Goal: Task Accomplishment & Management: Use online tool/utility

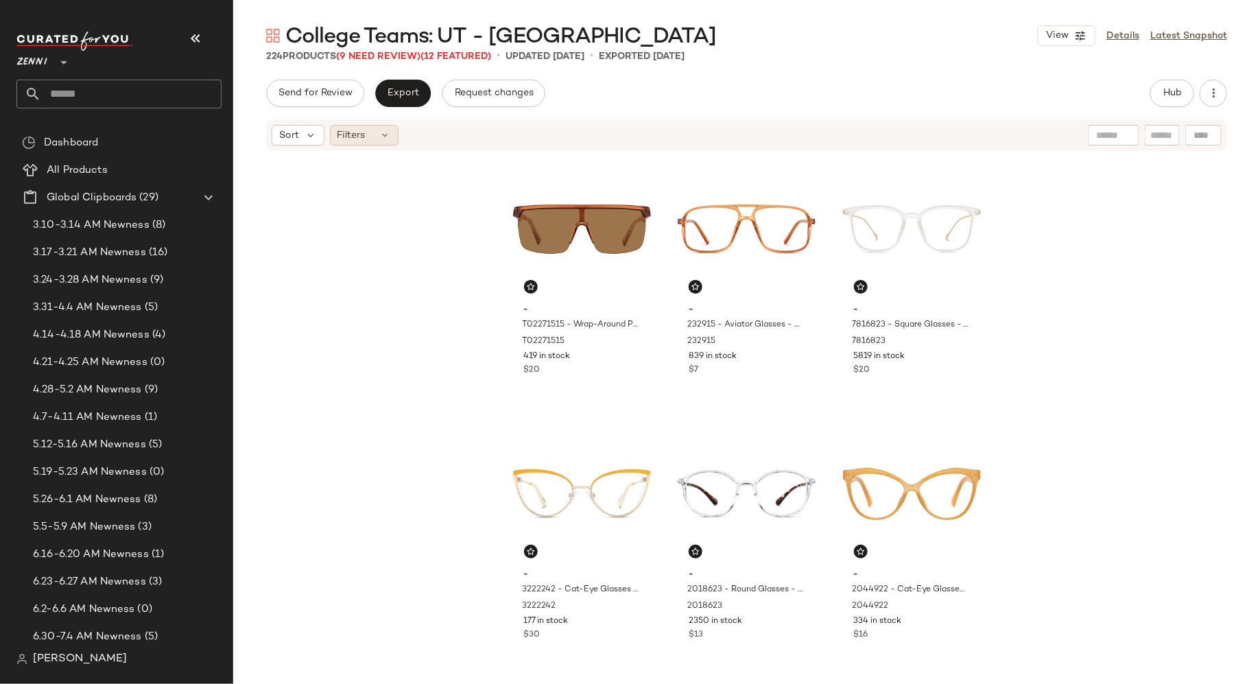
click at [382, 141] on div "Filters" at bounding box center [364, 135] width 69 height 21
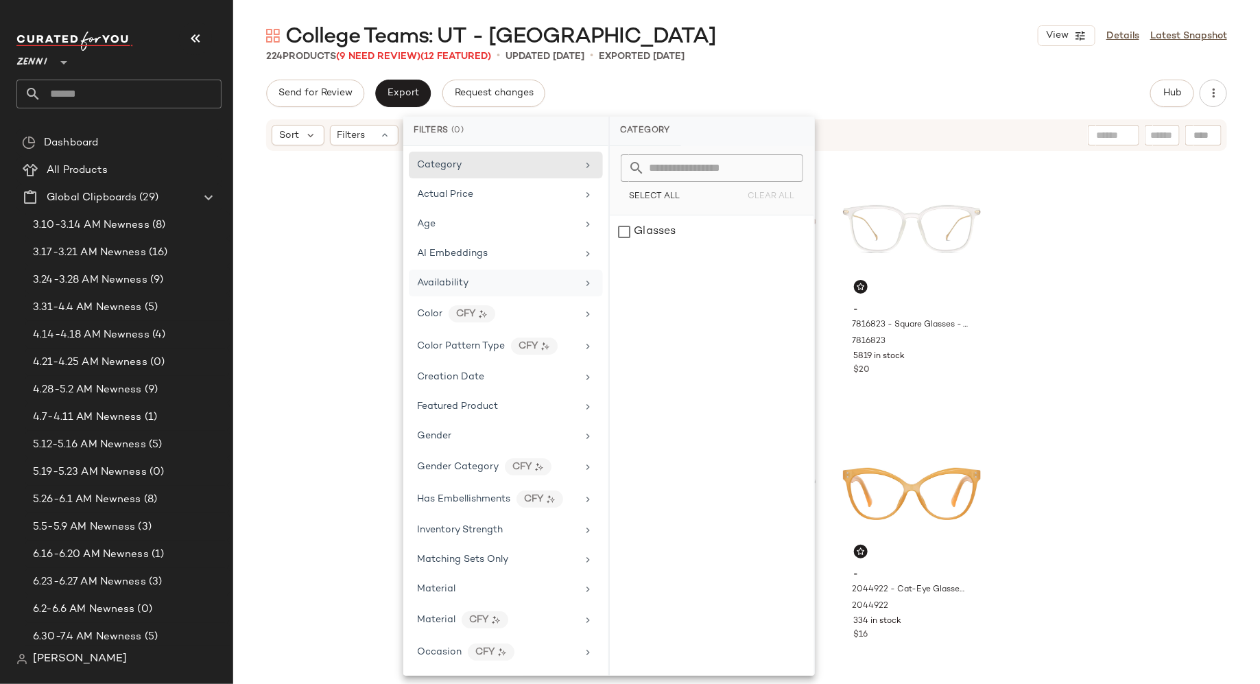
click at [439, 271] on div "Availability" at bounding box center [506, 283] width 194 height 27
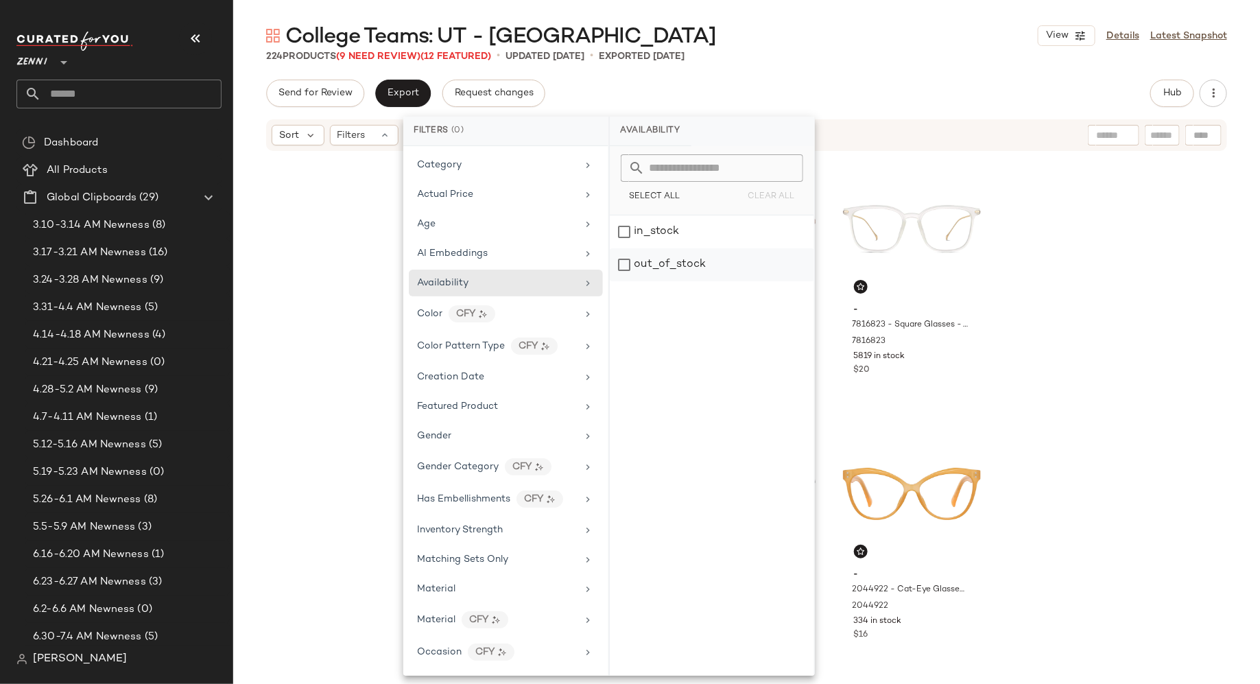
click at [621, 264] on div "out_of_stock" at bounding box center [712, 264] width 204 height 33
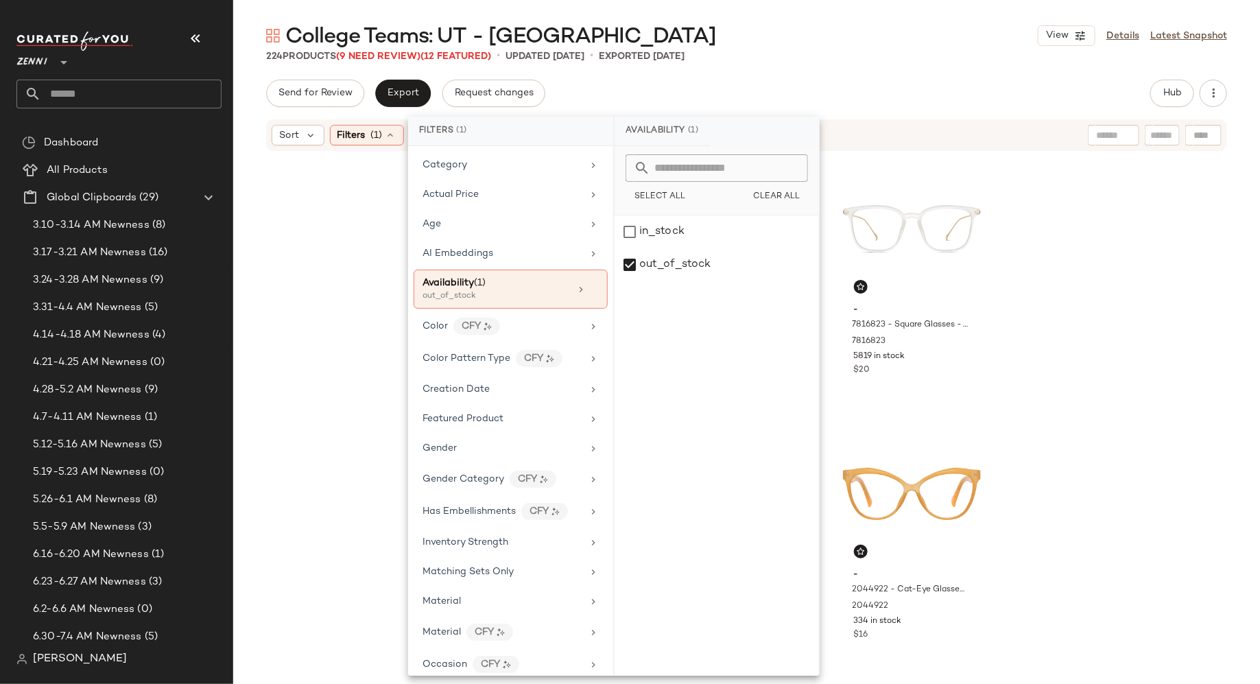
click at [342, 300] on div "- T02271515 - Wrap-Around Polarized Sunglasses - Brown - Plastic T02271515 419 …" at bounding box center [746, 416] width 1027 height 528
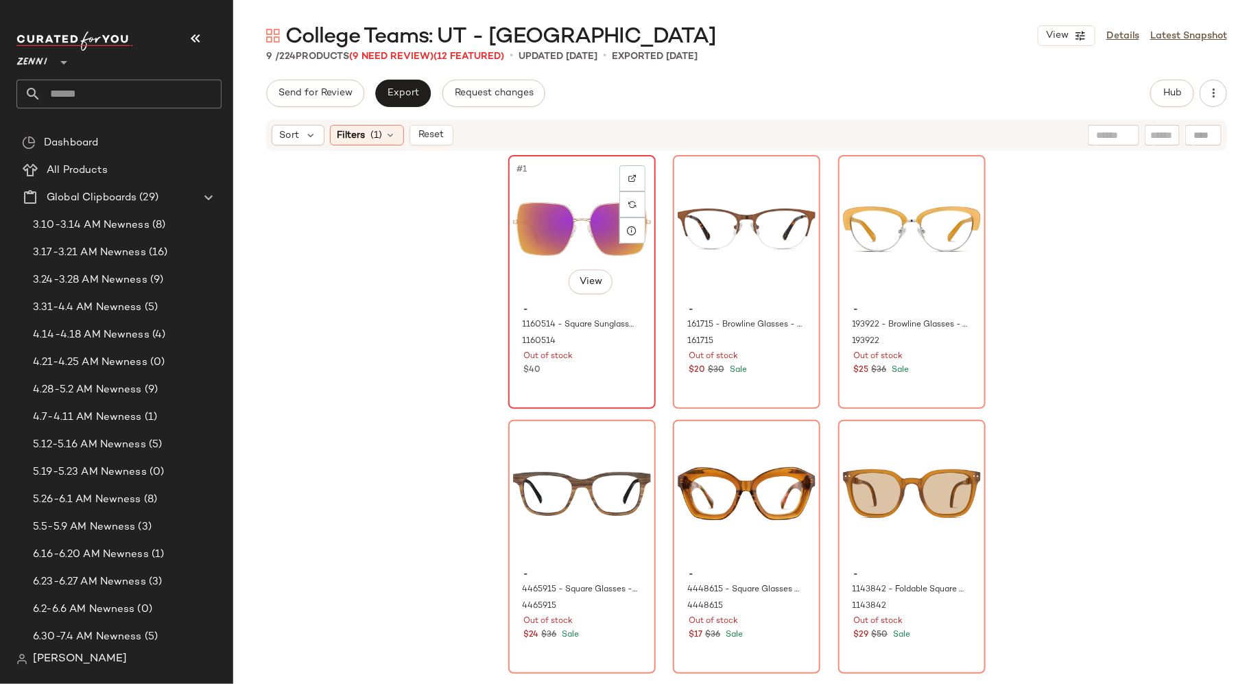
click at [618, 387] on div "#1 View - 1160514 - Square Sunglasses - Rose Gold - Stainless Steel 1160514 Out…" at bounding box center [582, 281] width 145 height 251
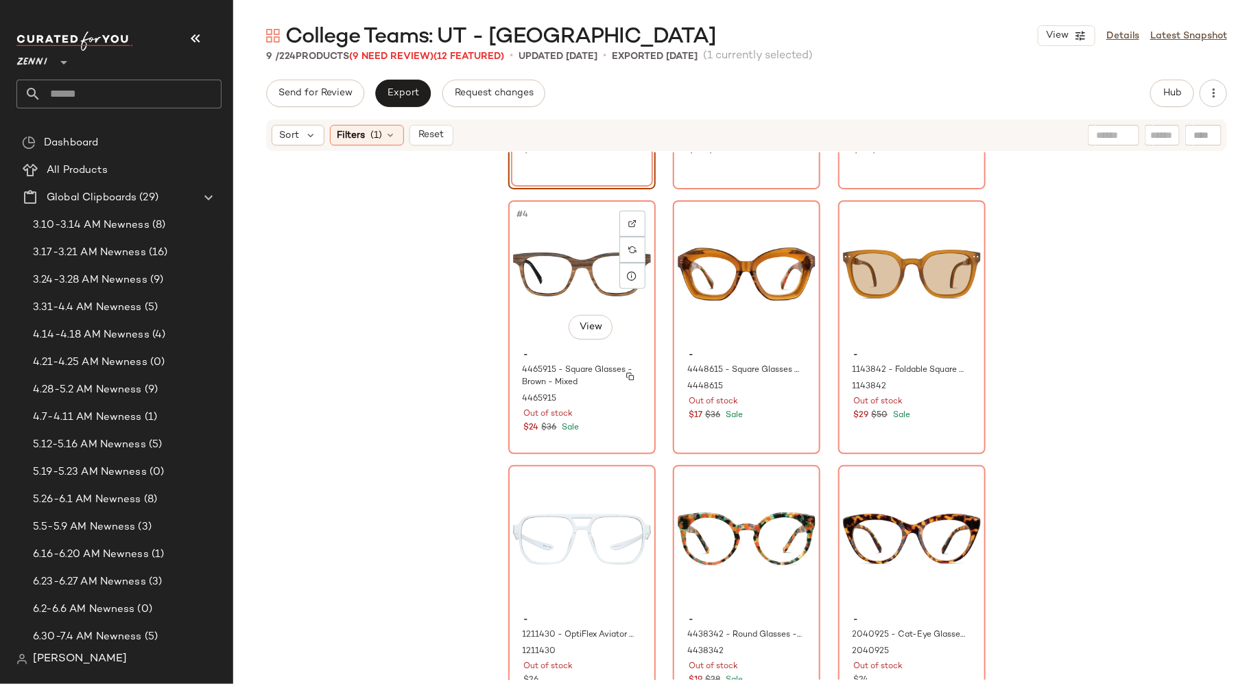
scroll to position [258, 0]
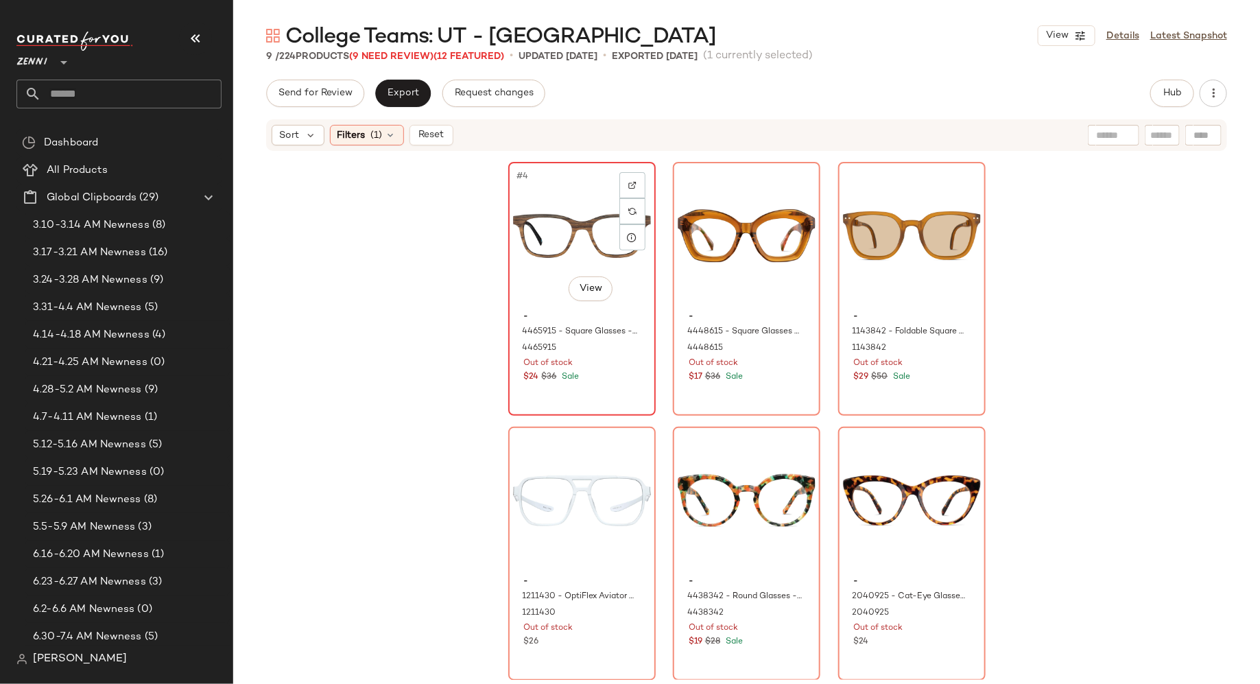
click at [605, 378] on div "$24 $36 Sale" at bounding box center [582, 377] width 116 height 12
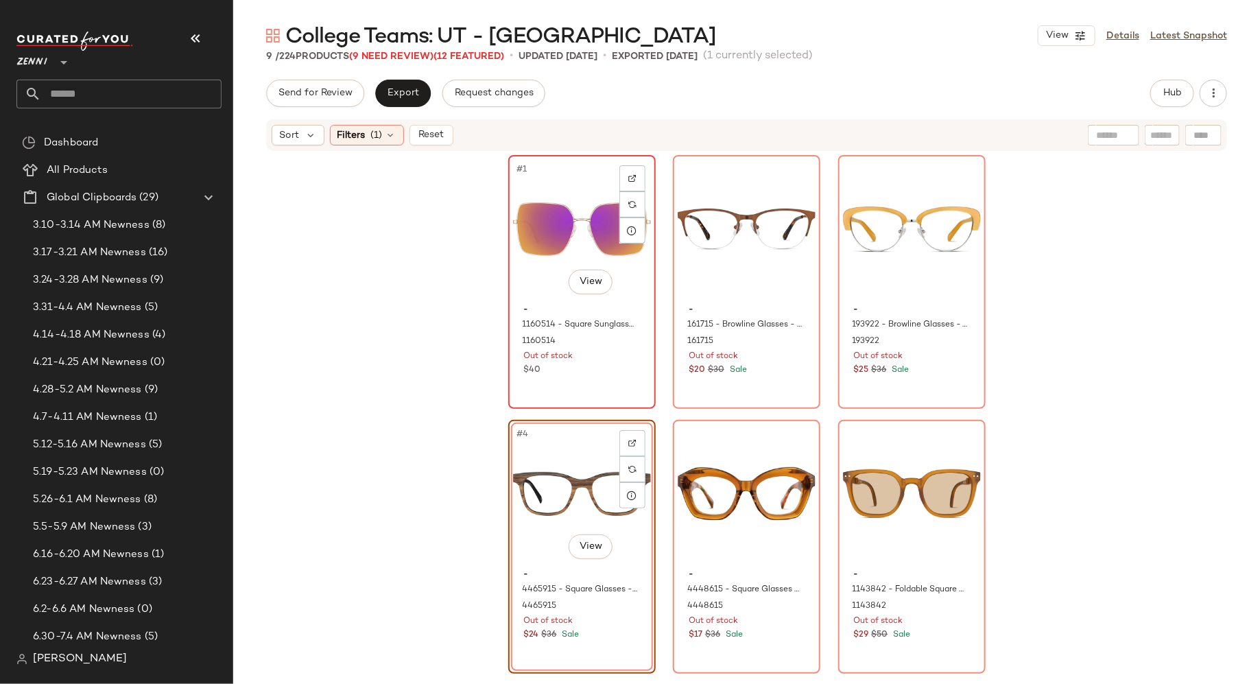
click at [586, 382] on div "#1 View - 1160514 - Square Sunglasses - Rose Gold - Stainless Steel 1160514 Out…" at bounding box center [582, 281] width 145 height 251
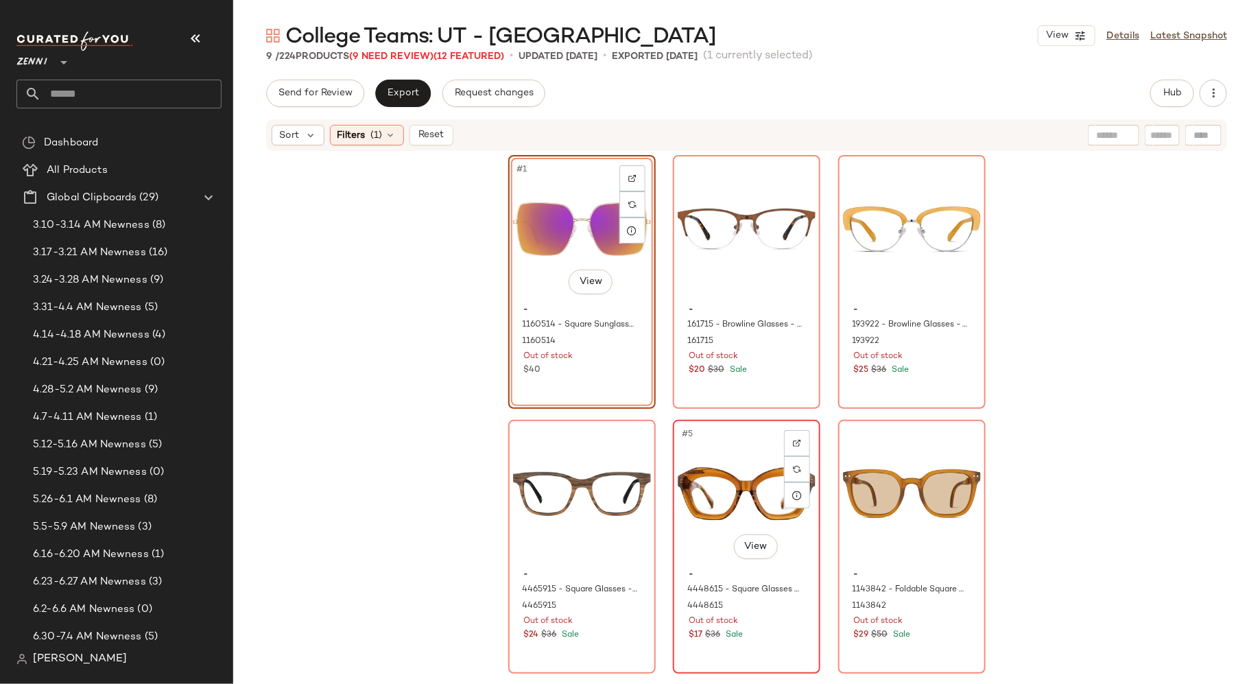
scroll to position [258, 0]
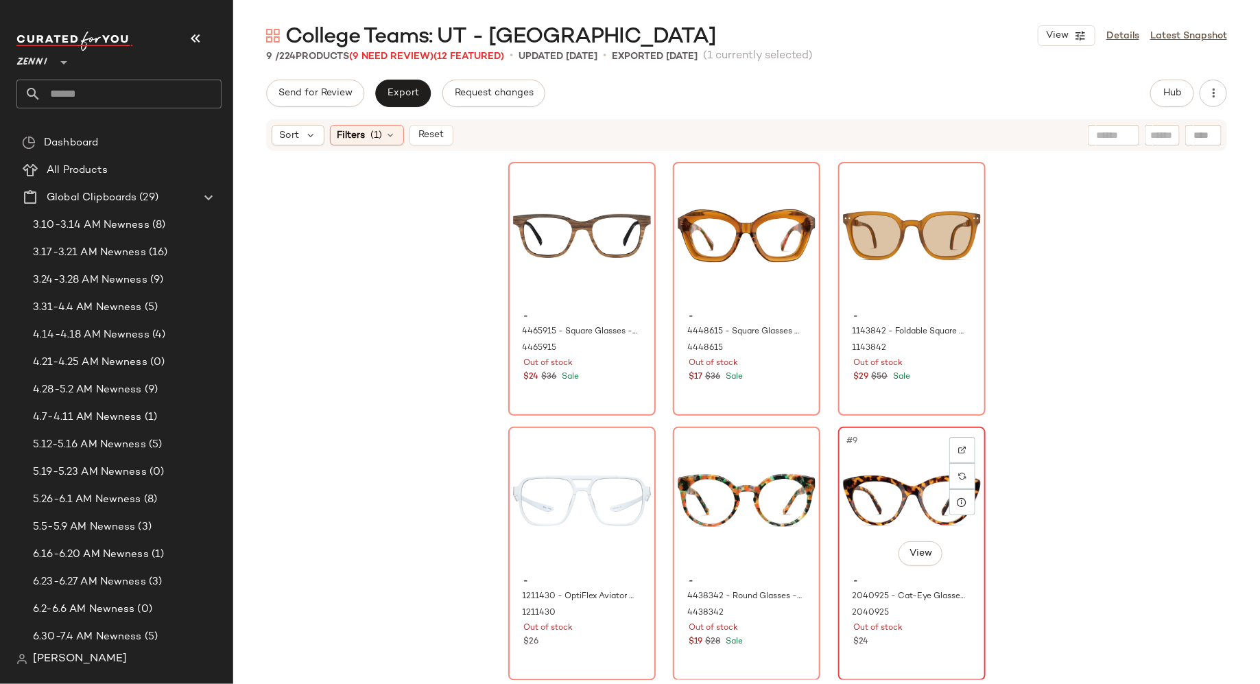
click at [931, 648] on div "- 2040925 - Cat-Eye Glasses - Tortoiseshell - Plastic 2040925 Out of stock $24" at bounding box center [912, 610] width 138 height 80
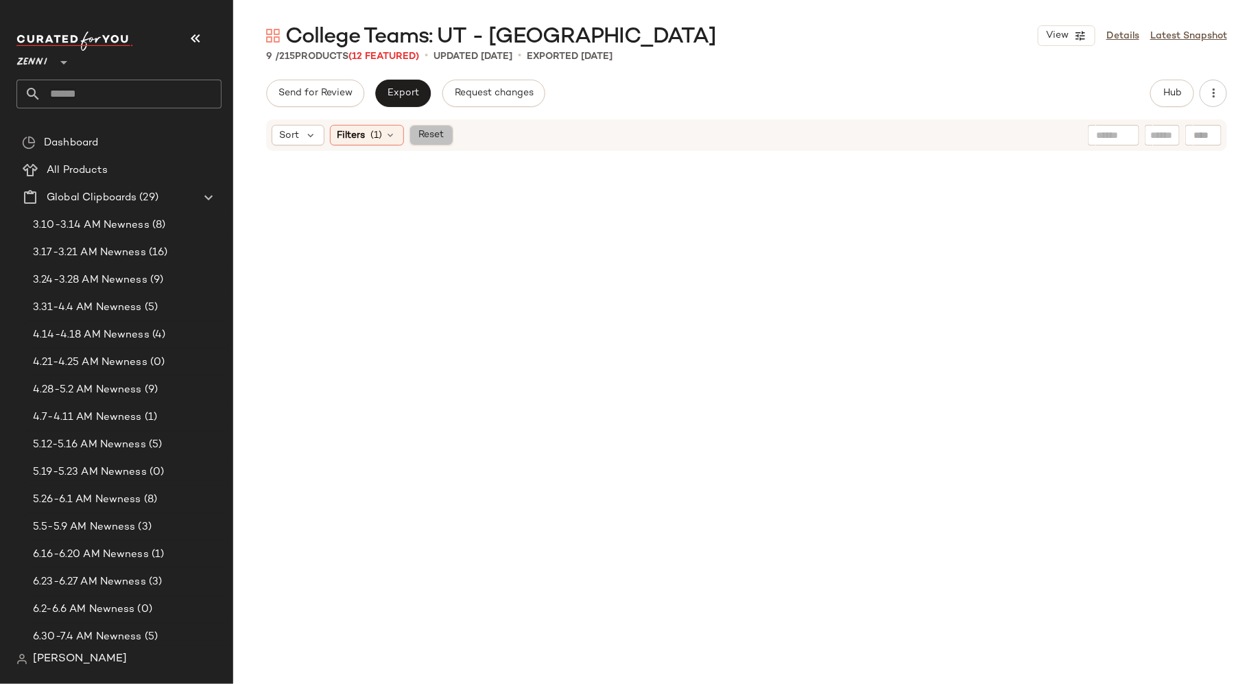
click at [429, 139] on span "Reset" at bounding box center [431, 135] width 26 height 11
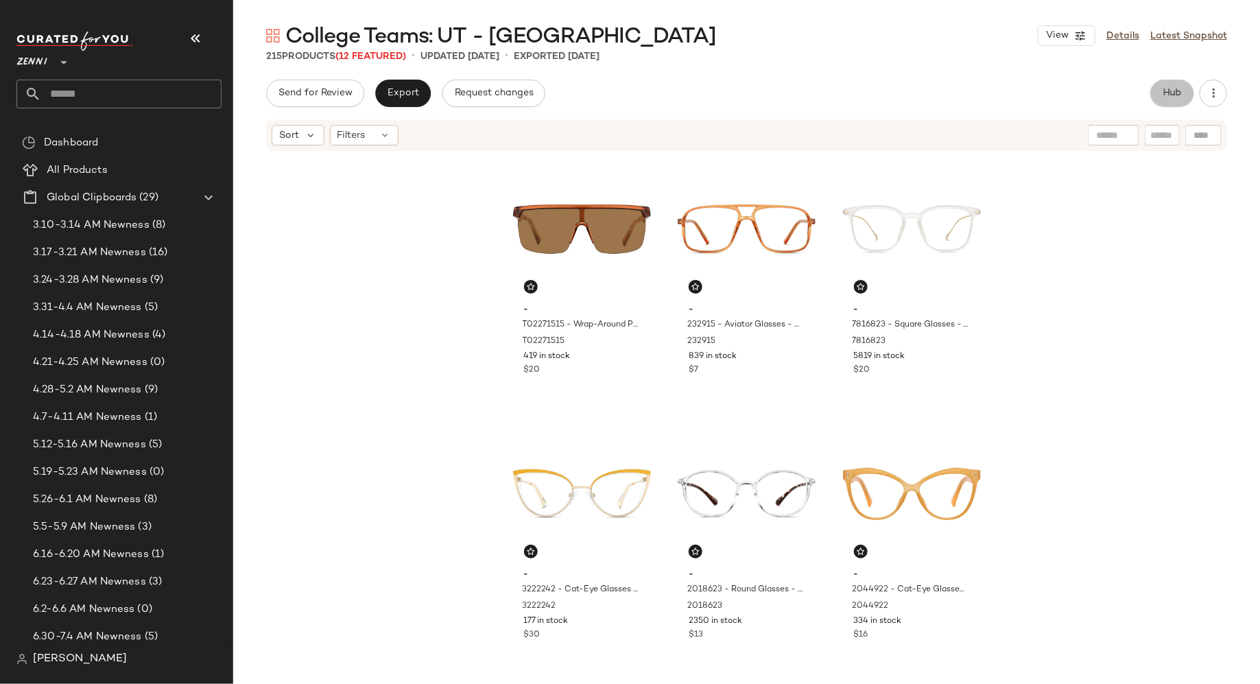
click at [1173, 96] on span "Hub" at bounding box center [1172, 93] width 19 height 11
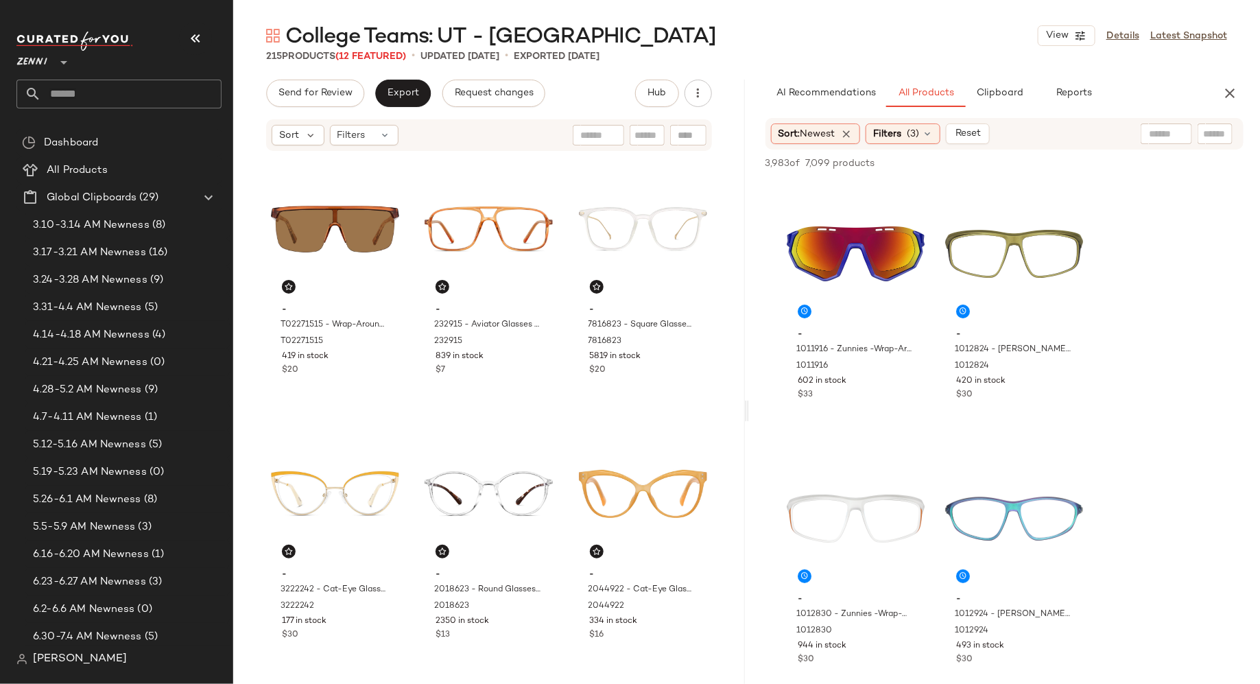
click at [1205, 132] on input "text" at bounding box center [1215, 134] width 24 height 14
type input "******"
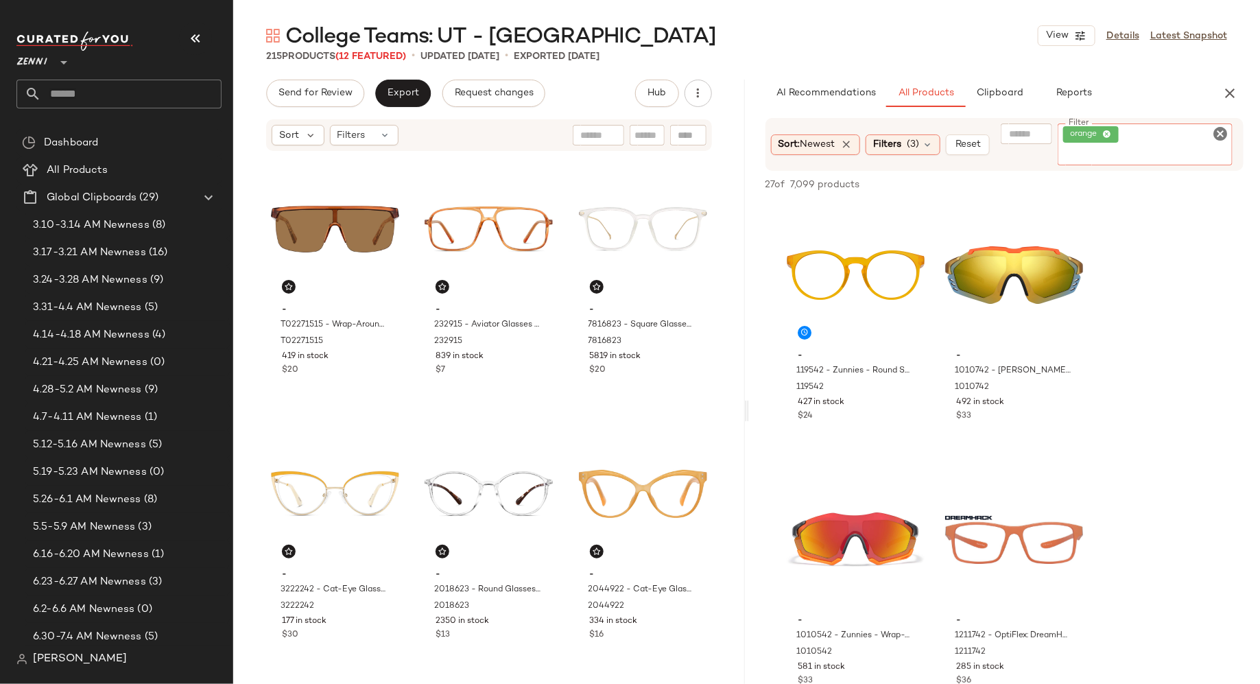
click at [1222, 135] on icon "Clear Filter" at bounding box center [1220, 134] width 16 height 16
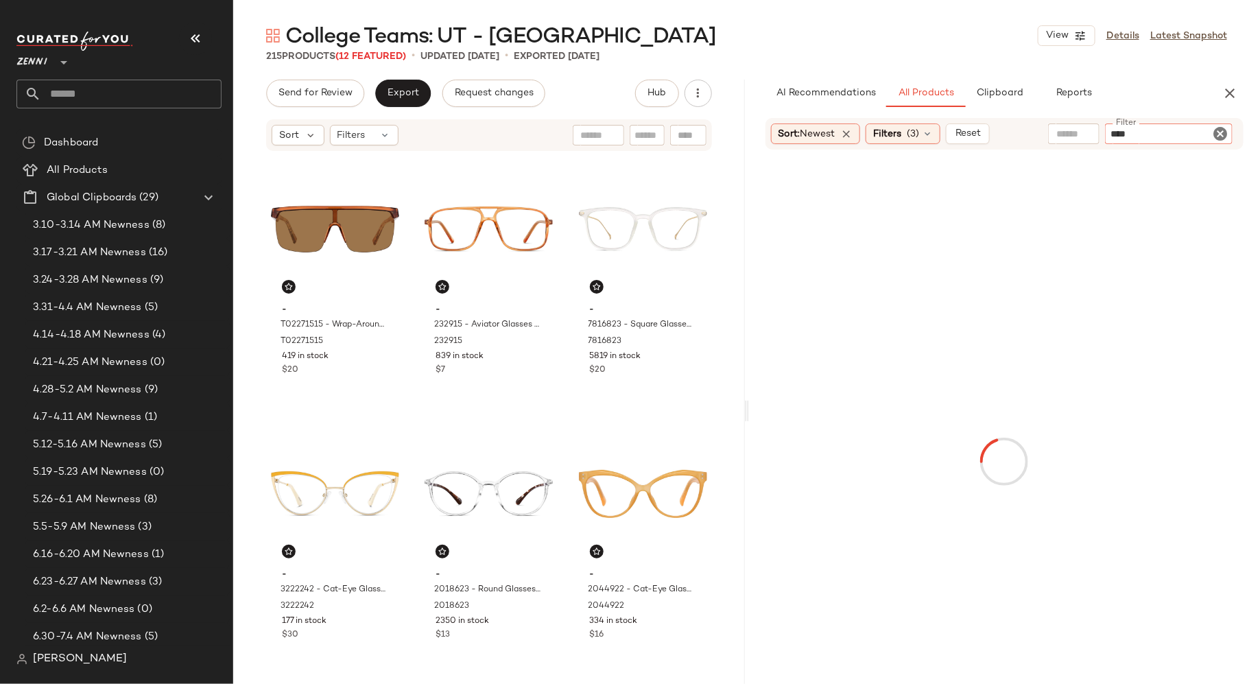
type input "*****"
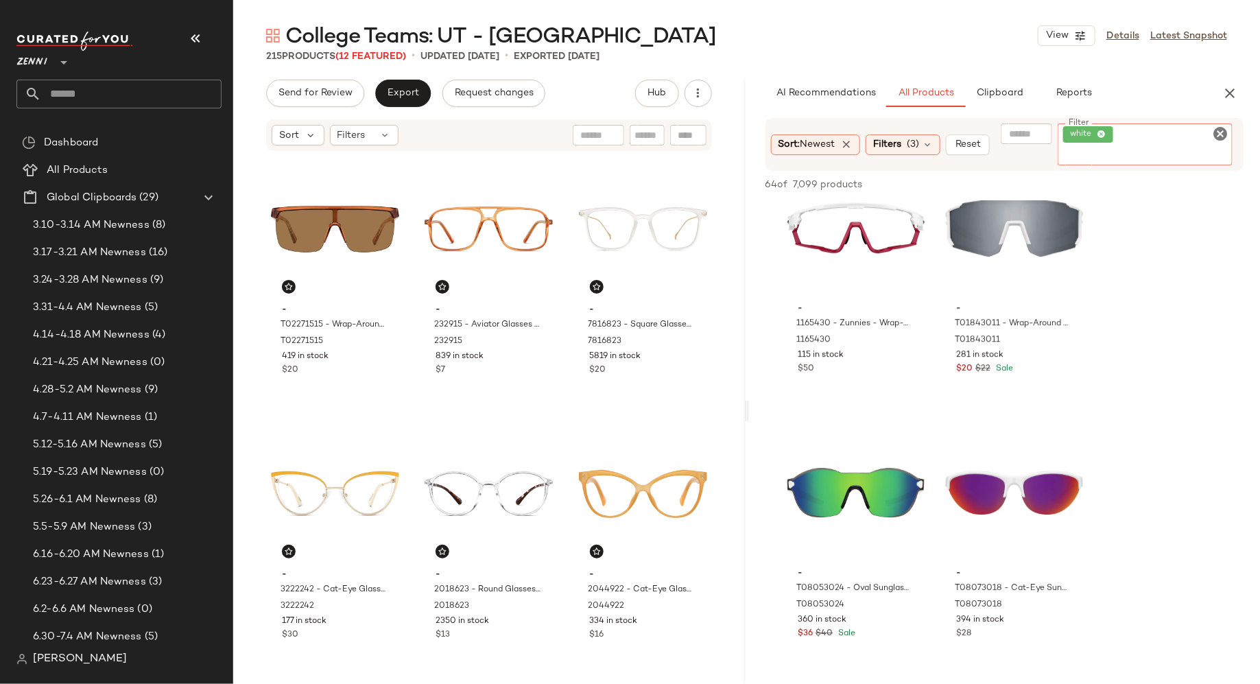
scroll to position [1888, 0]
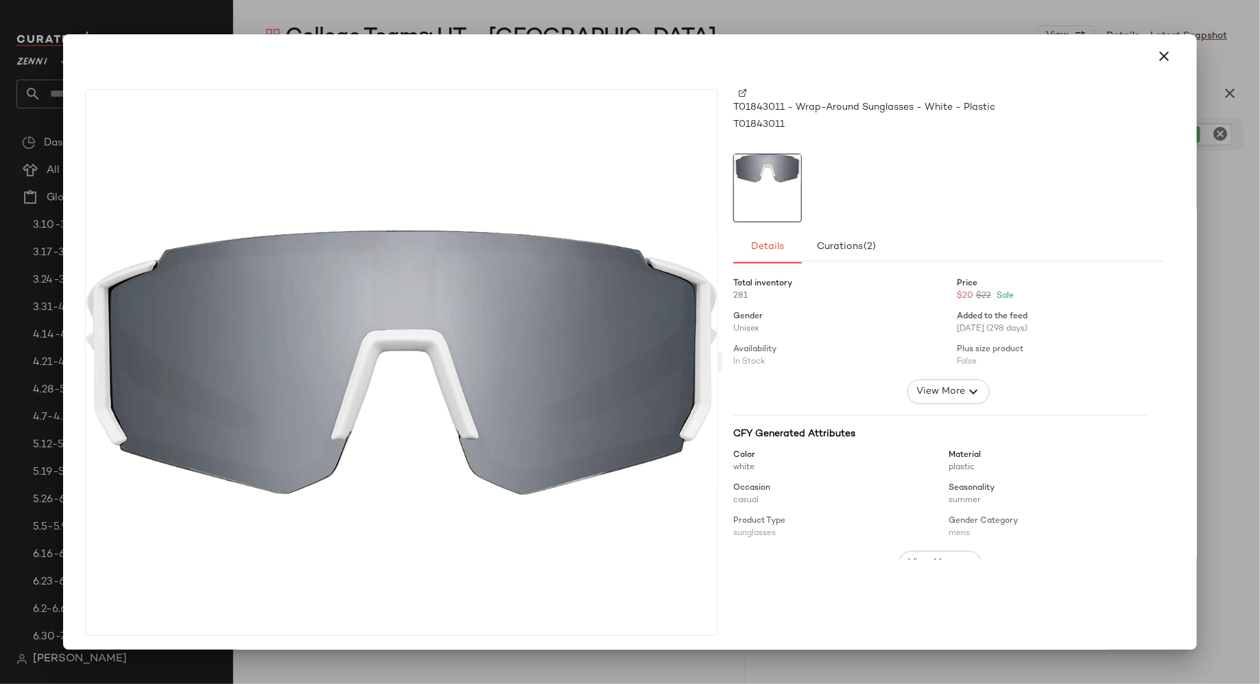
click at [739, 92] on img at bounding box center [743, 93] width 8 height 8
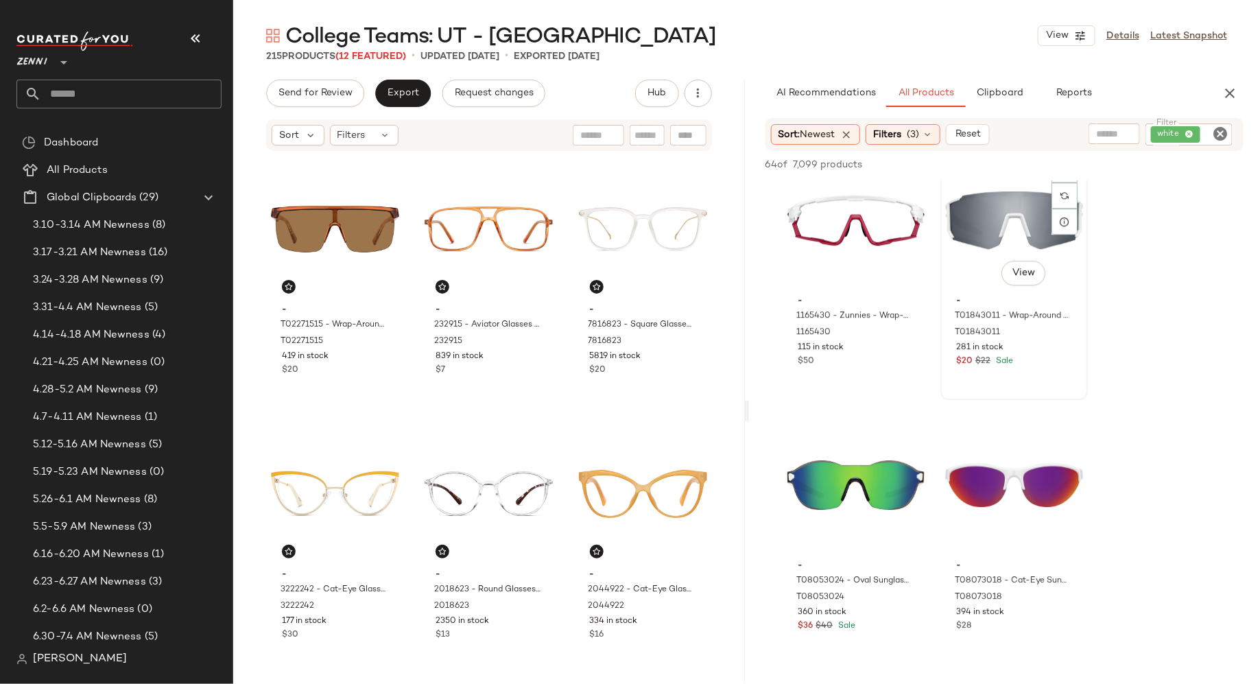
click at [1010, 231] on div "#16 View" at bounding box center [1014, 220] width 138 height 139
click at [1140, 167] on span "Add to Bottom" at bounding box center [1126, 165] width 71 height 10
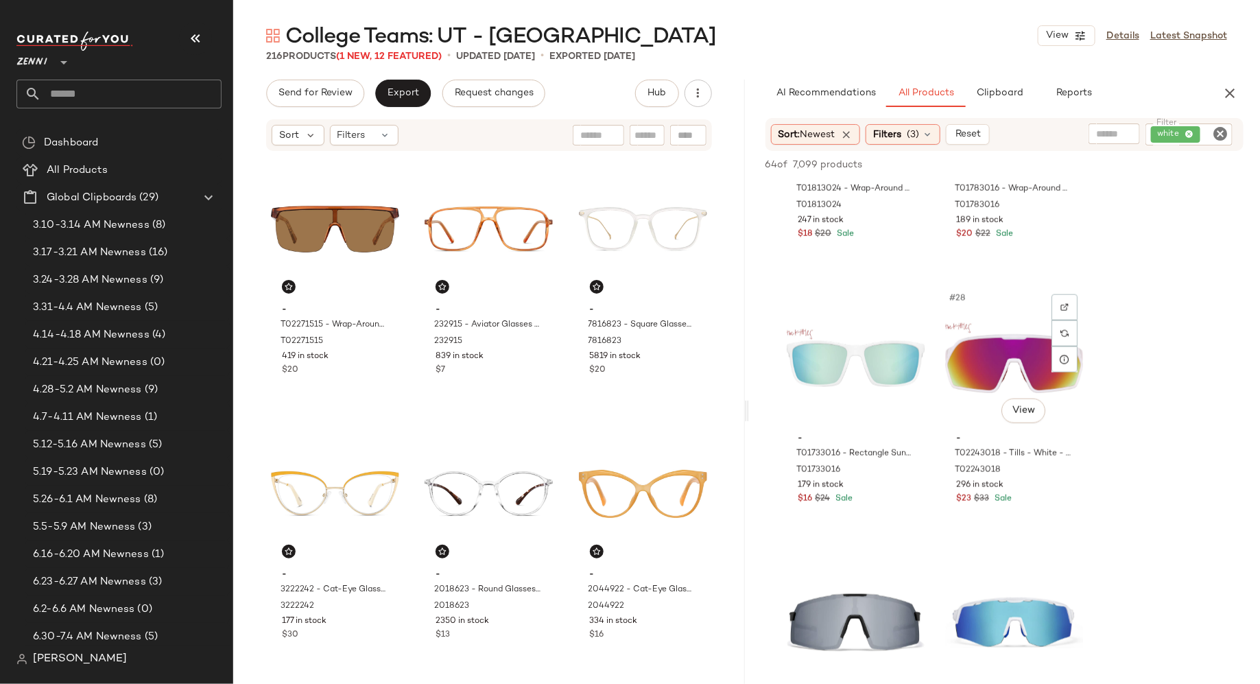
scroll to position [3341, 0]
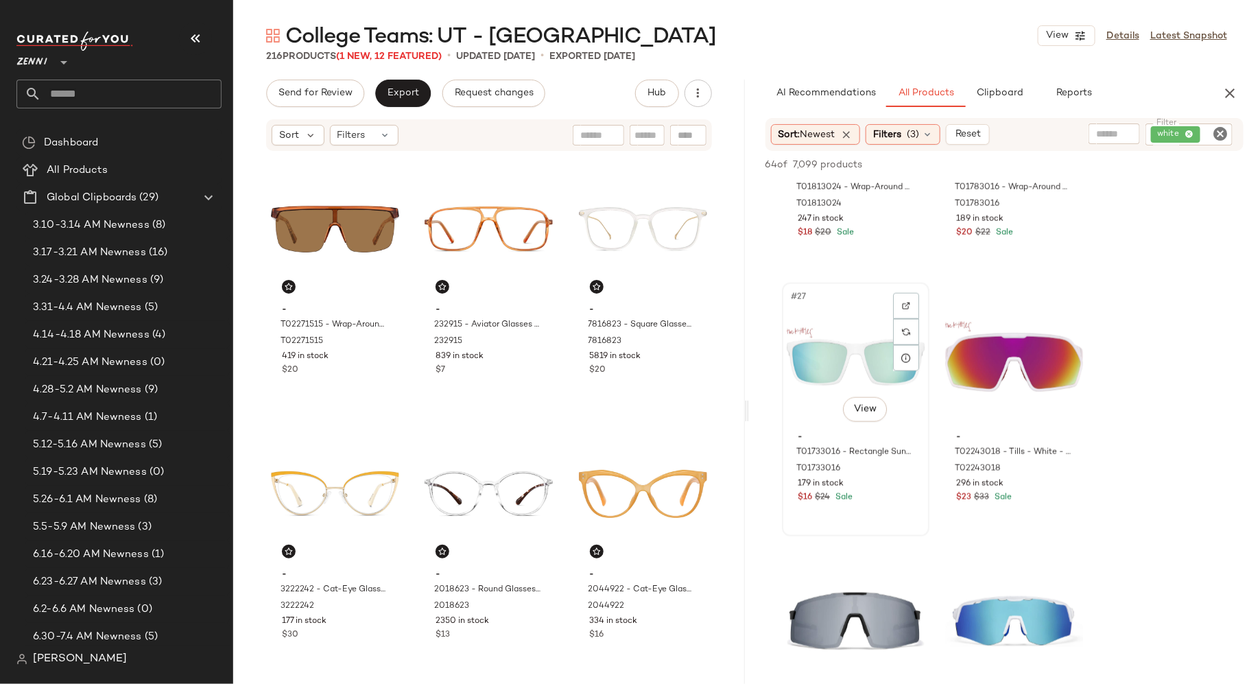
click at [856, 338] on div "#27 View" at bounding box center [856, 356] width 138 height 139
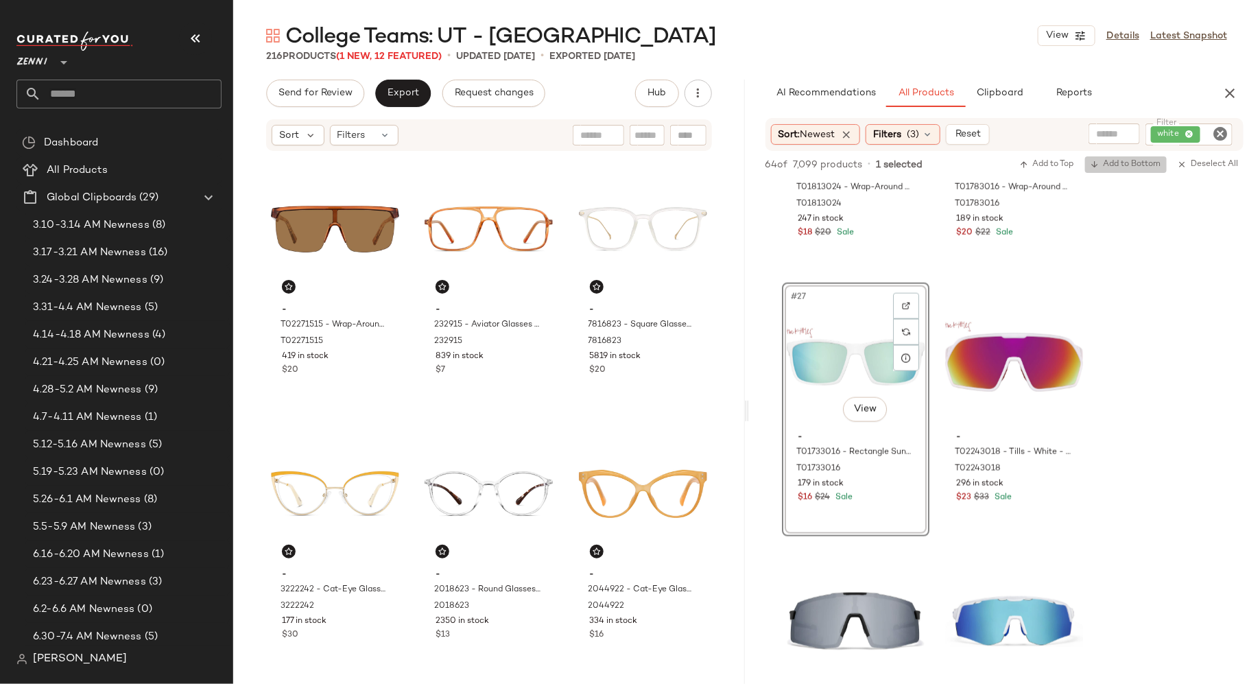
click at [1146, 165] on span "Add to Bottom" at bounding box center [1126, 165] width 71 height 10
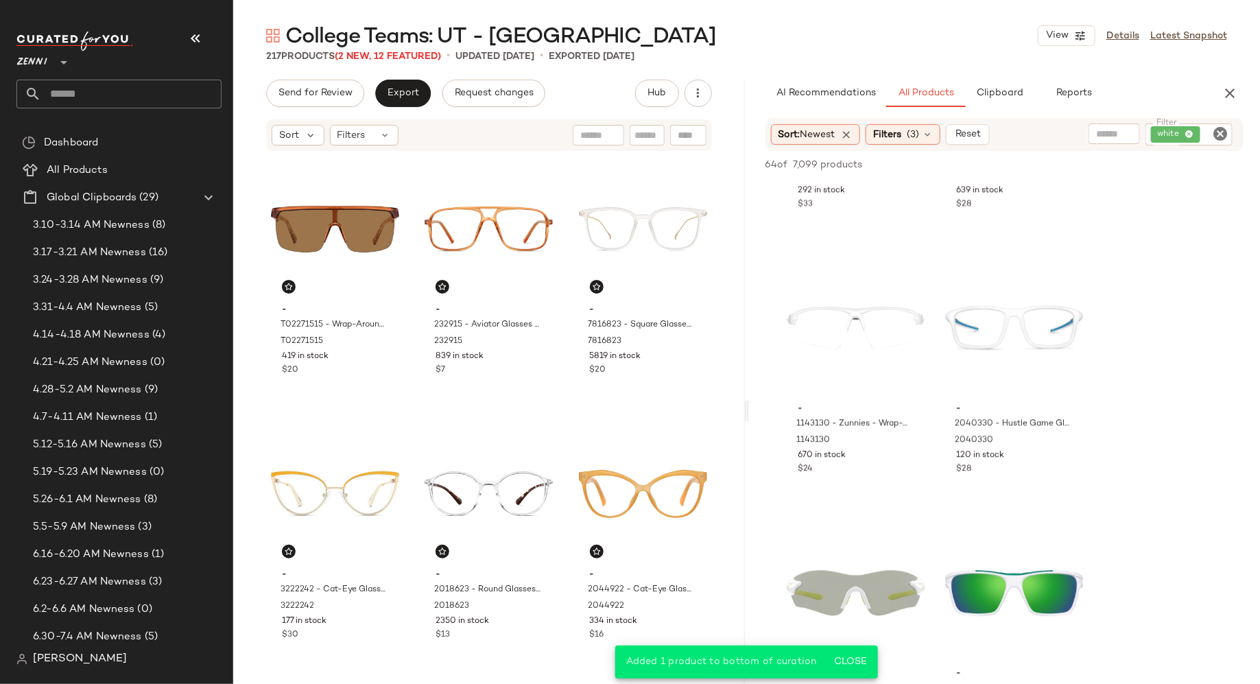
scroll to position [4165, 0]
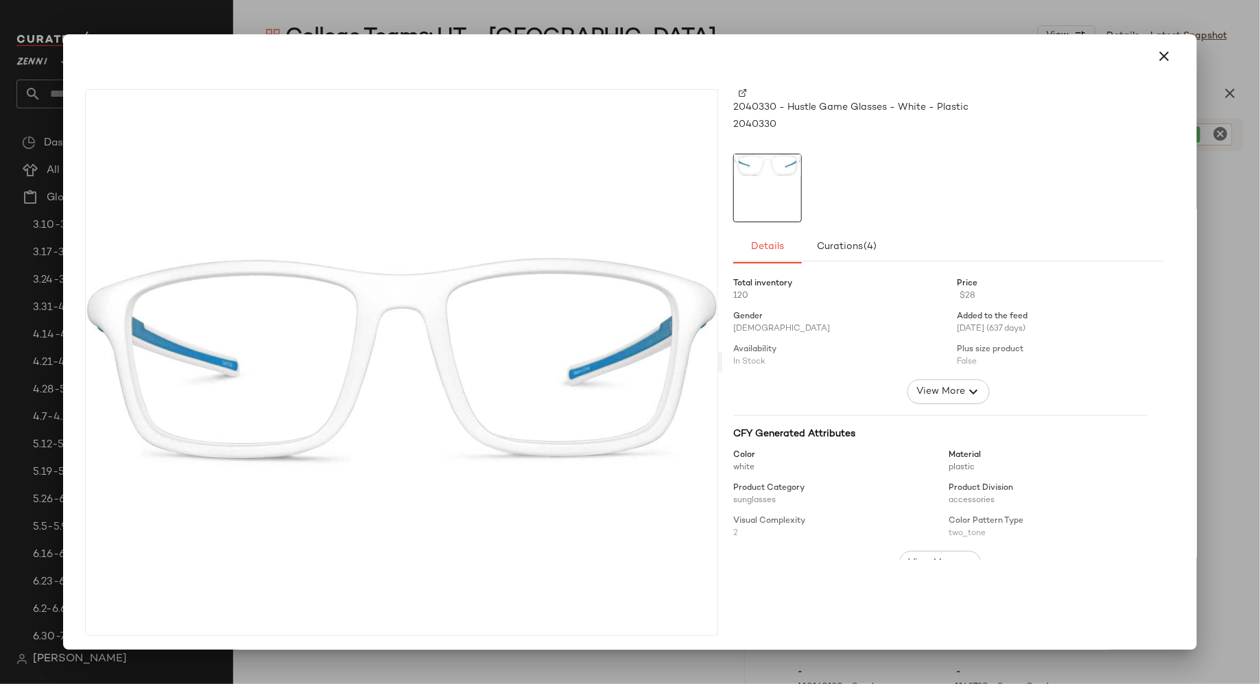
click at [739, 91] on img at bounding box center [743, 93] width 8 height 8
click at [1163, 58] on icon "button" at bounding box center [1164, 56] width 16 height 16
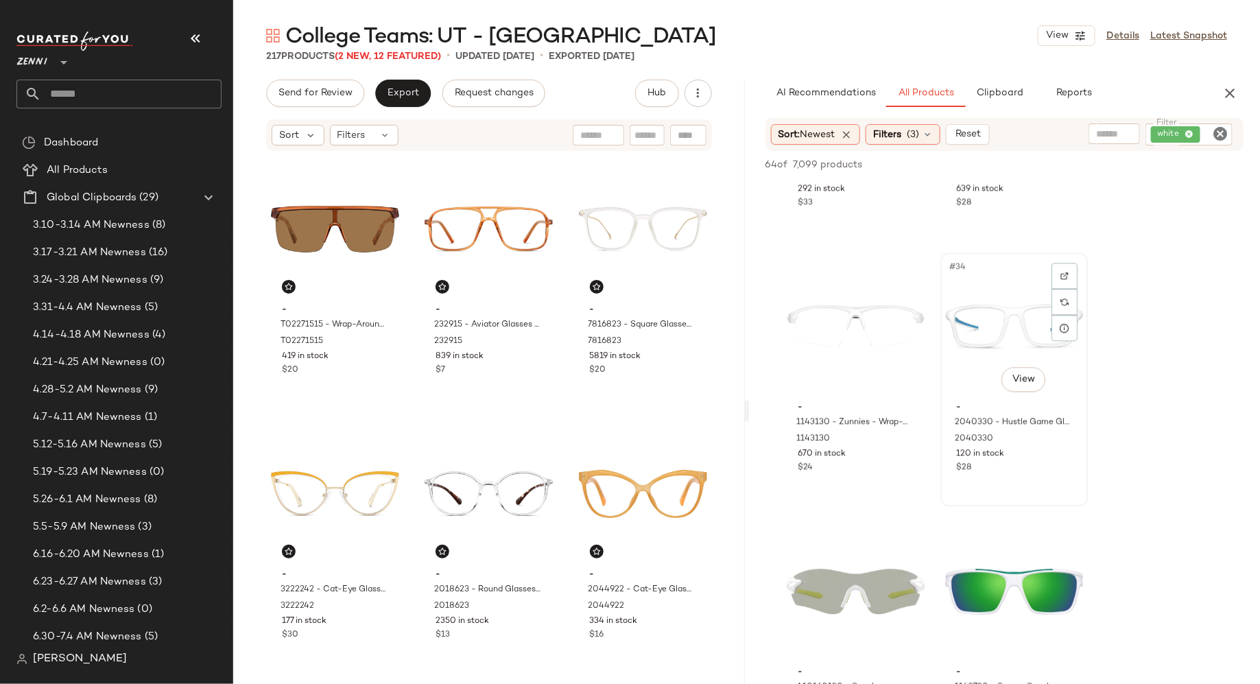
click at [997, 343] on div "#34 View" at bounding box center [1014, 326] width 138 height 139
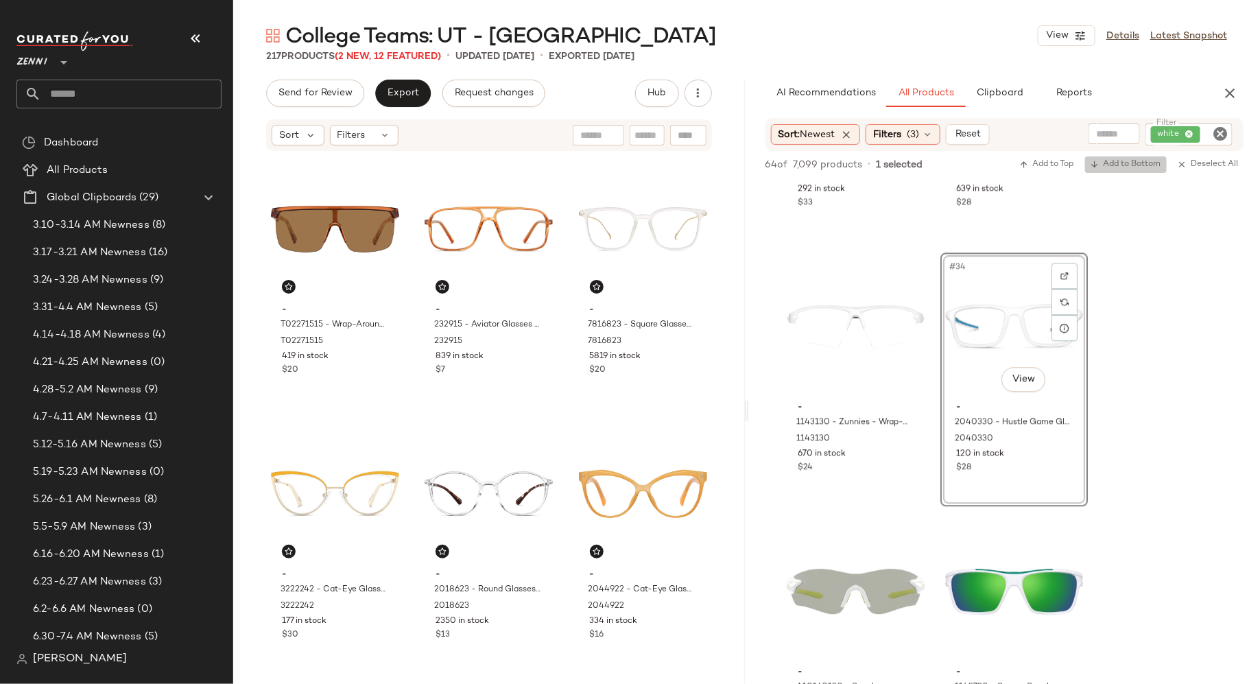
click at [1138, 170] on button "Add to Bottom" at bounding box center [1126, 164] width 82 height 16
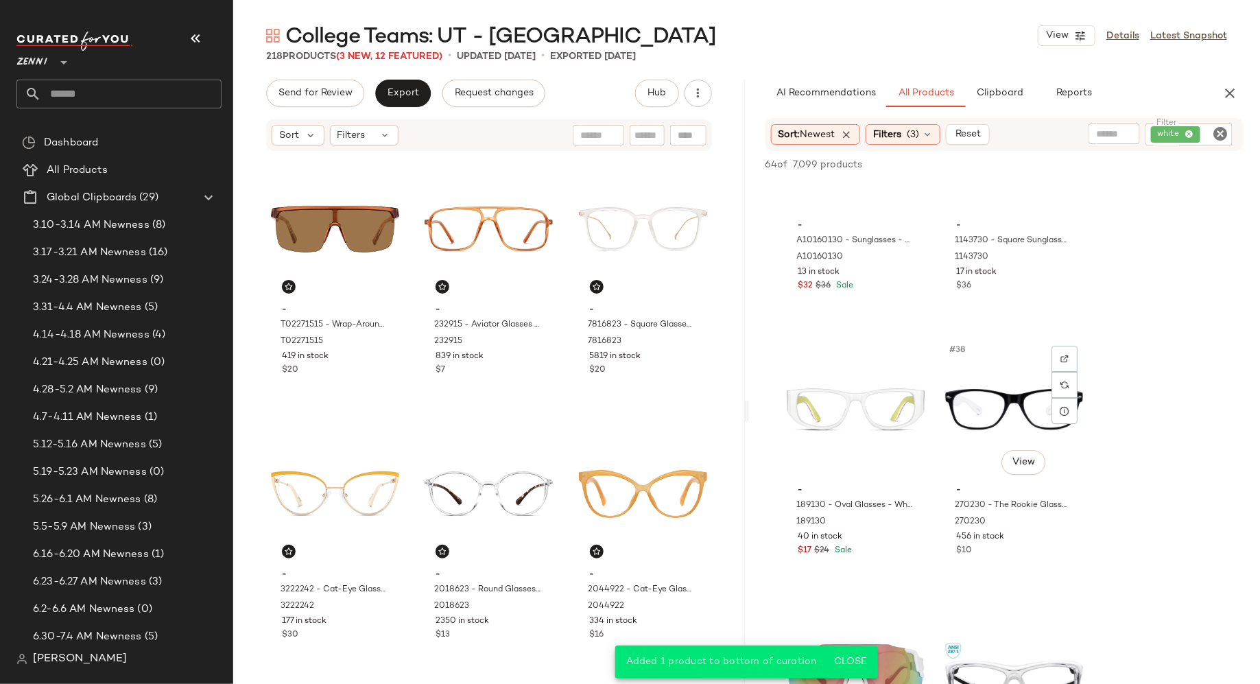
scroll to position [4621, 0]
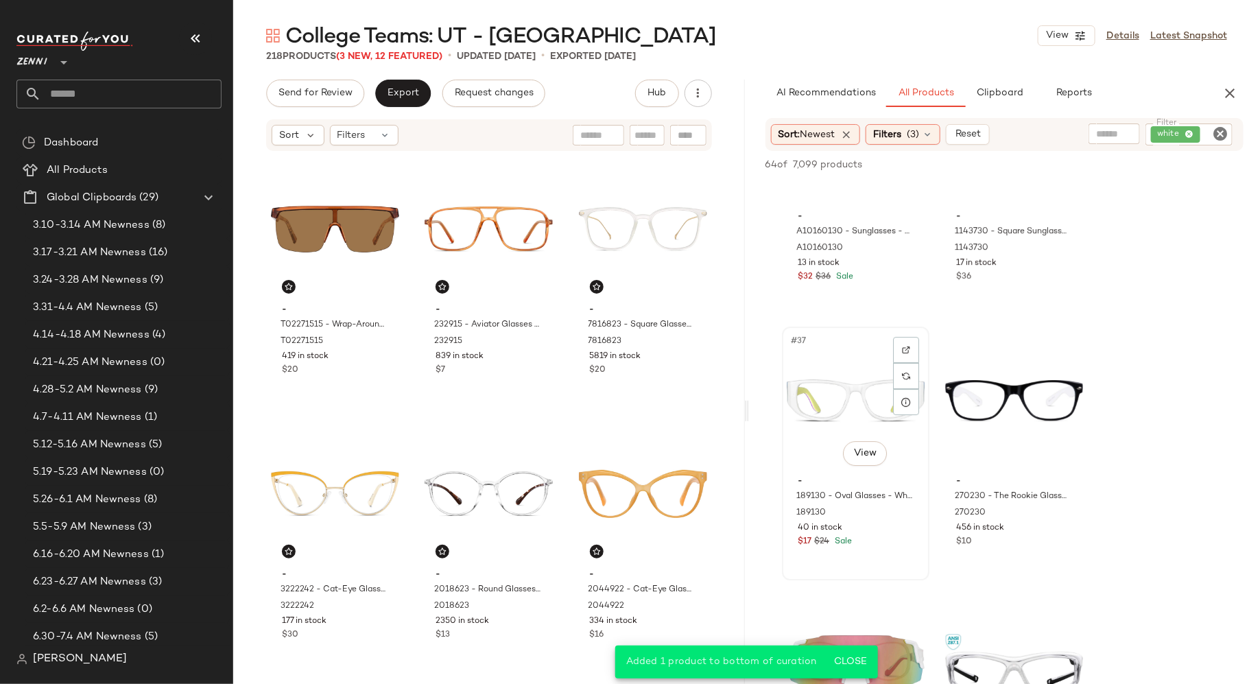
click at [853, 359] on div "#37 View" at bounding box center [856, 400] width 138 height 139
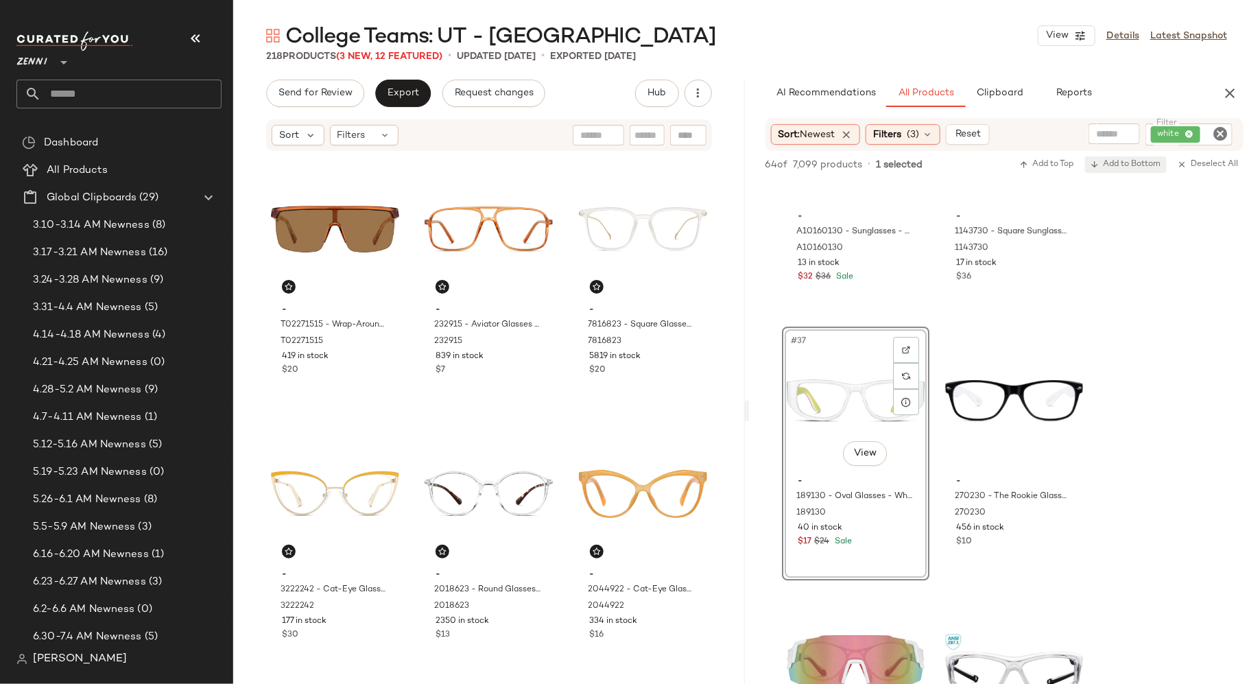
click at [1146, 164] on span "Add to Bottom" at bounding box center [1126, 165] width 71 height 10
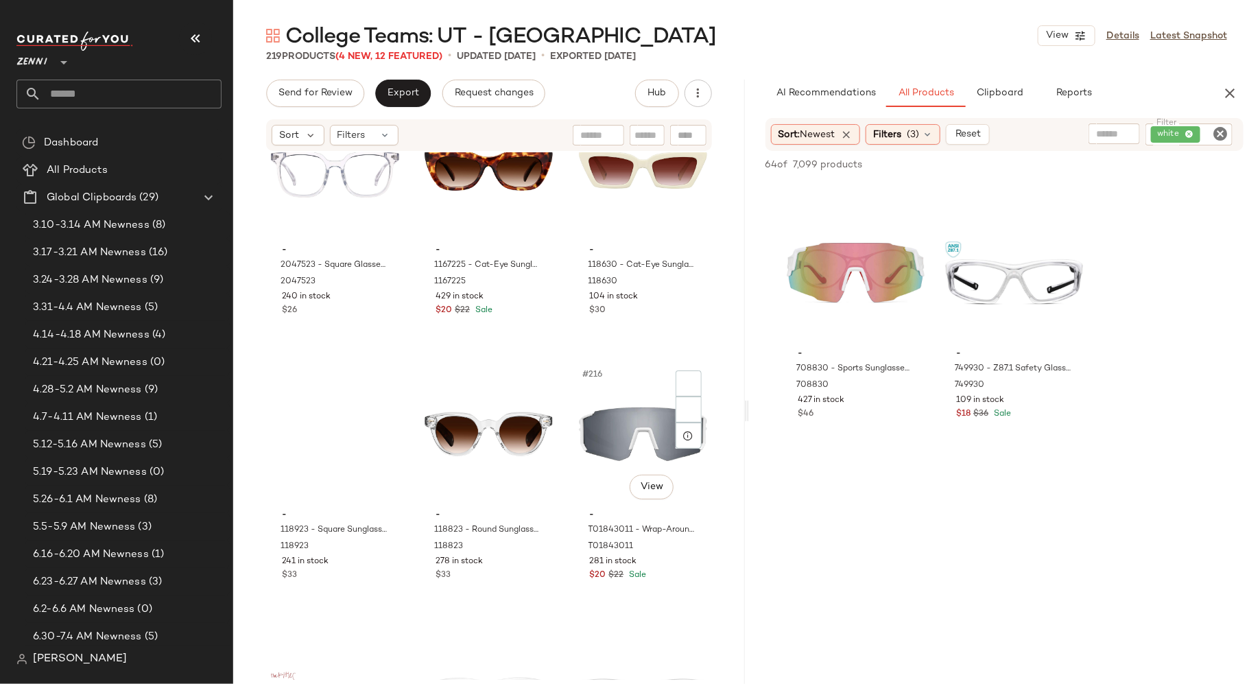
scroll to position [18804, 0]
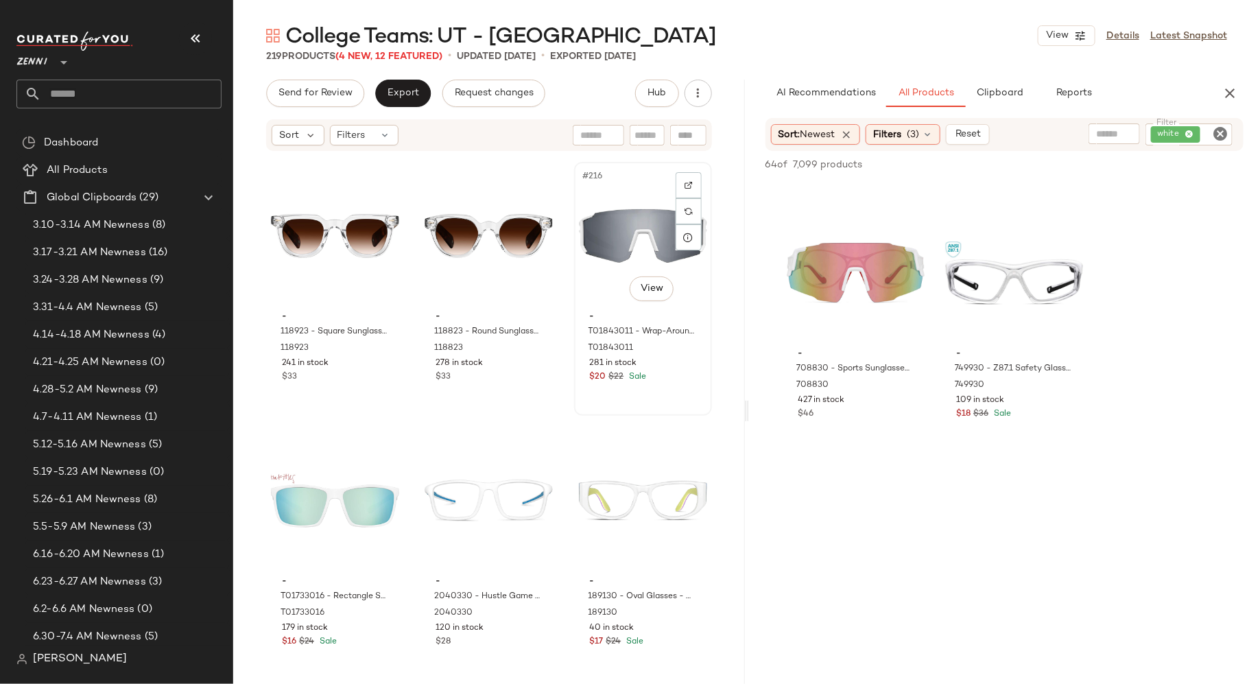
click at [597, 224] on div "#216 View" at bounding box center [643, 236] width 128 height 139
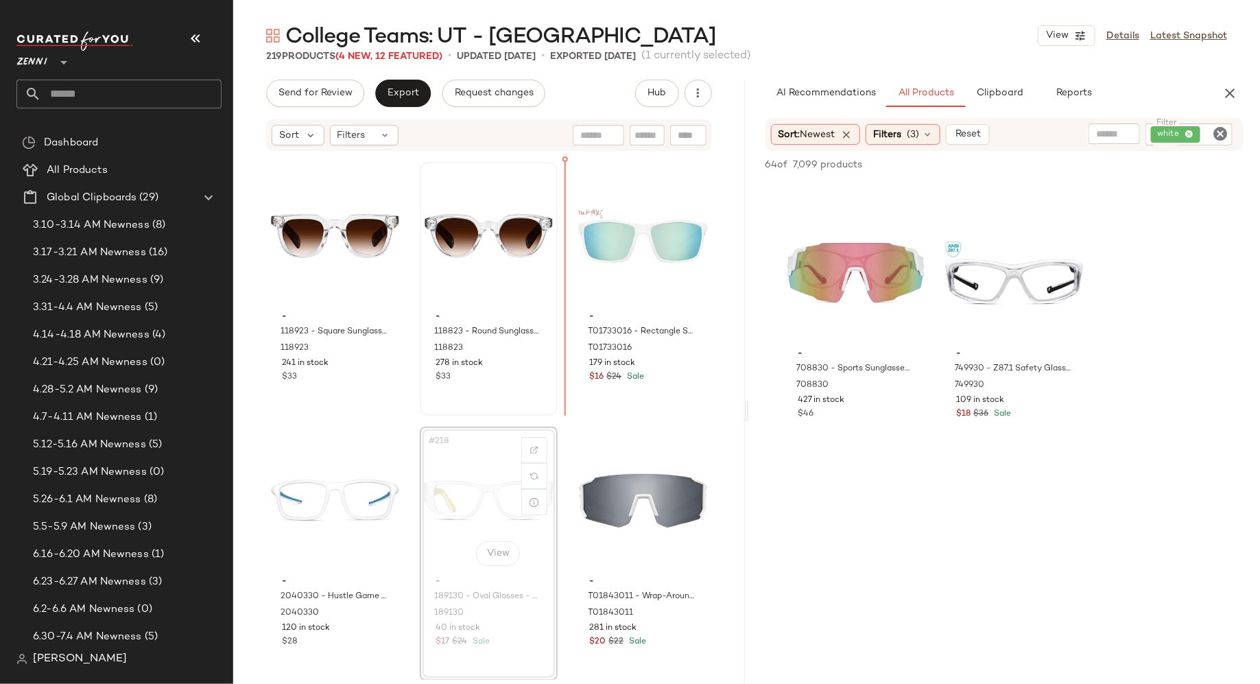
drag, startPoint x: 455, startPoint y: 488, endPoint x: 544, endPoint y: 353, distance: 162.5
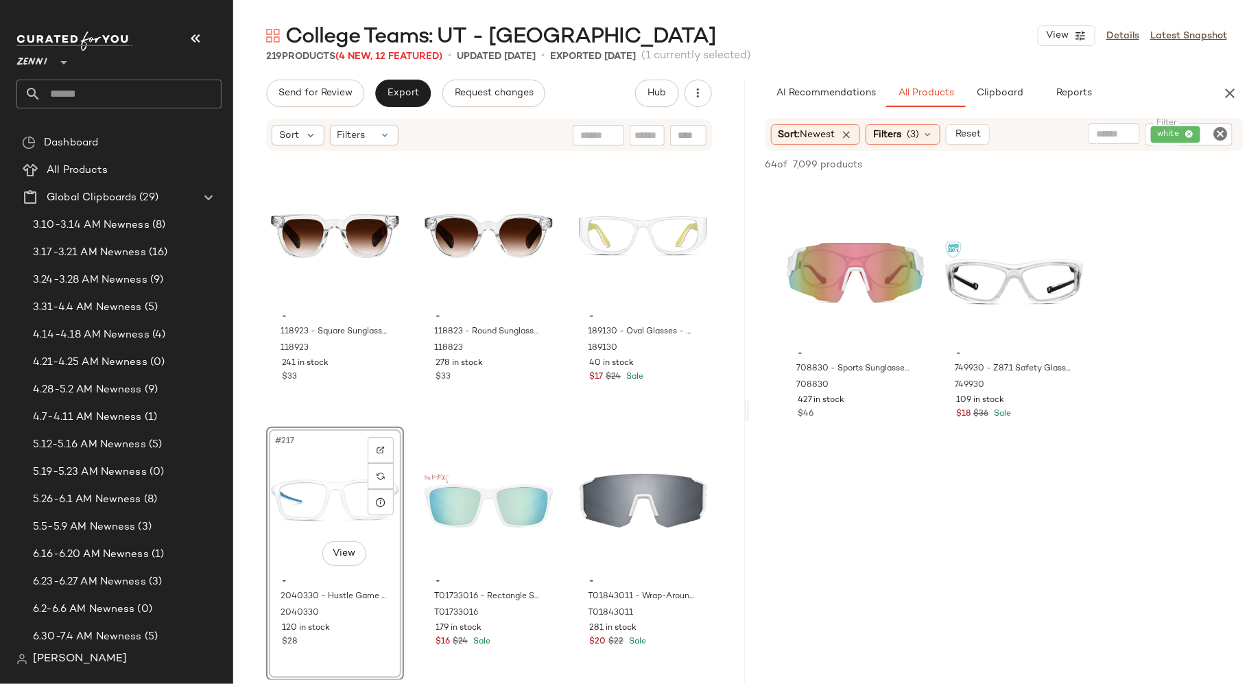
click at [1222, 126] on icon "Clear Filter" at bounding box center [1220, 134] width 16 height 16
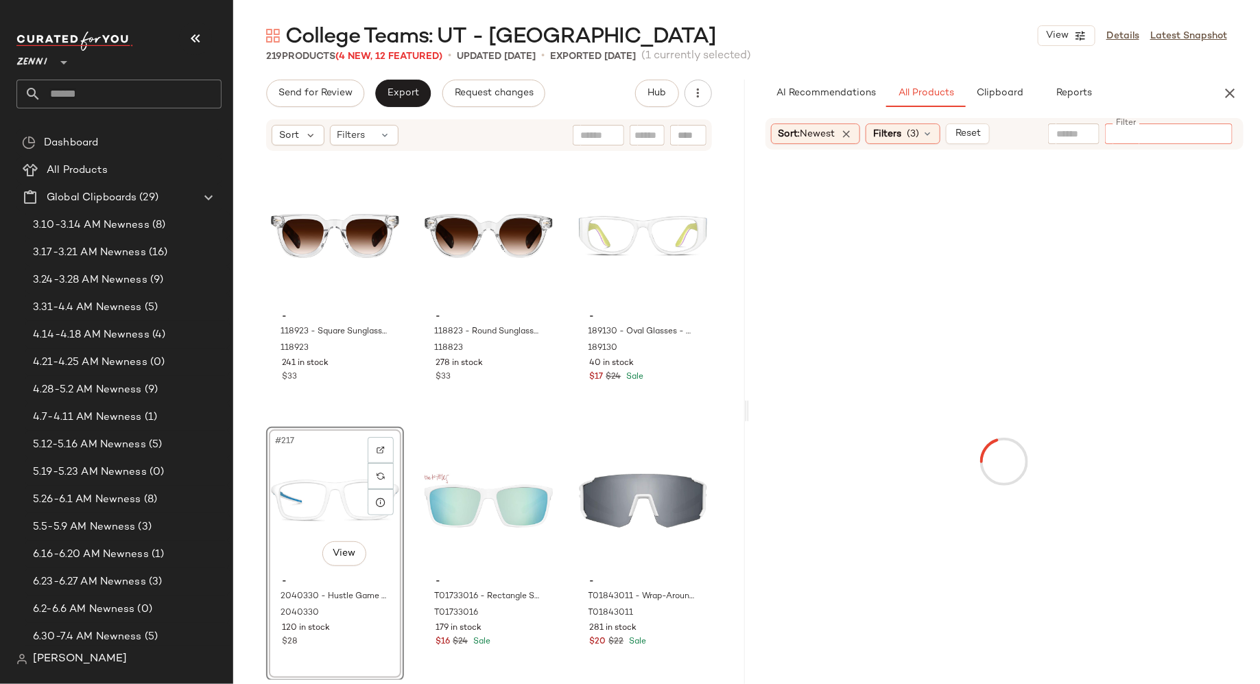
click at [1082, 132] on input "text" at bounding box center [1073, 134] width 35 height 14
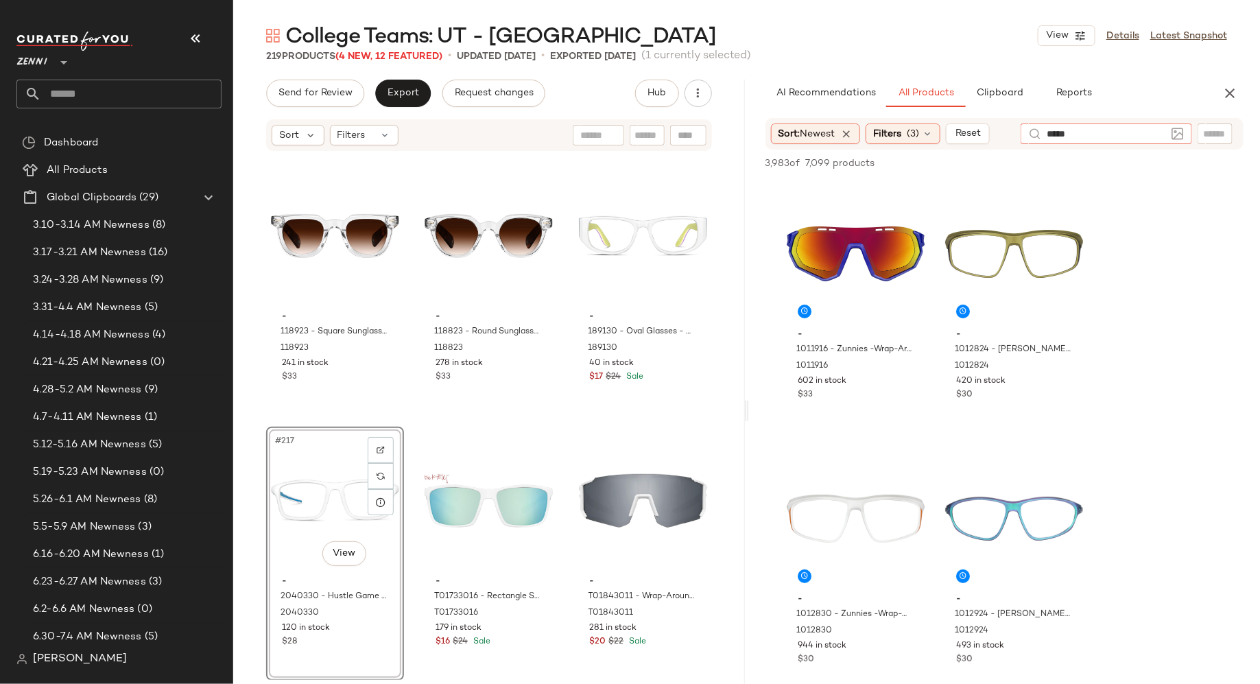
type input "******"
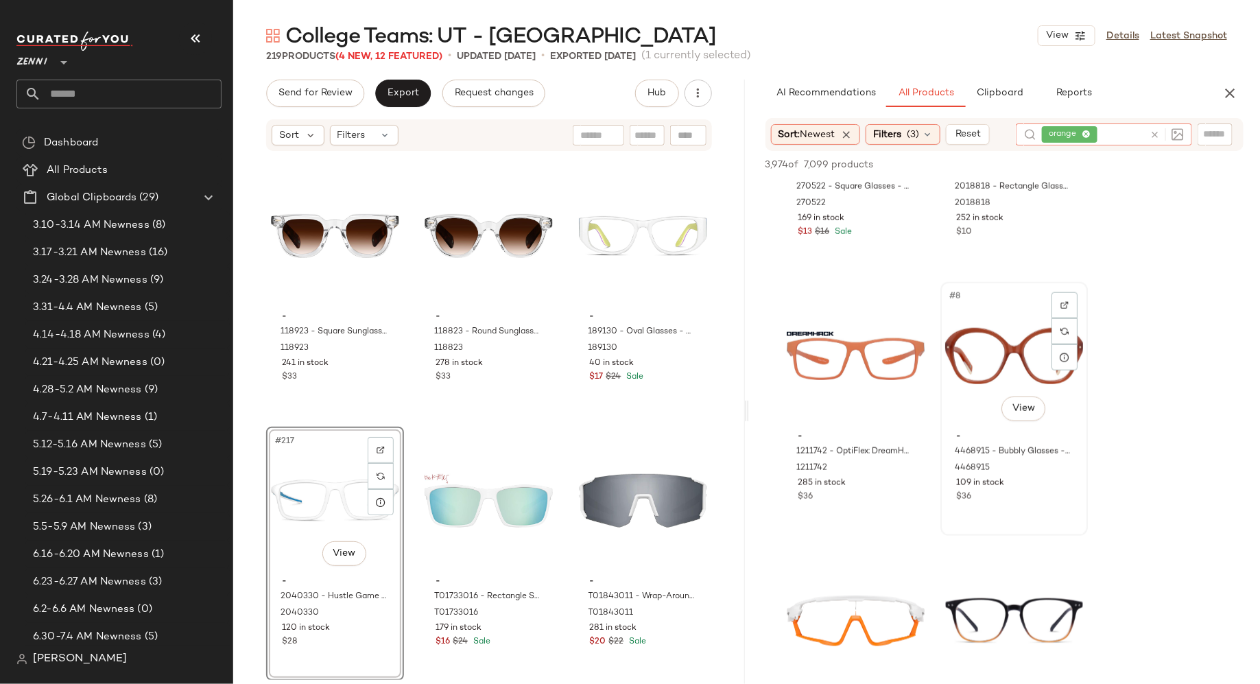
scroll to position [698, 0]
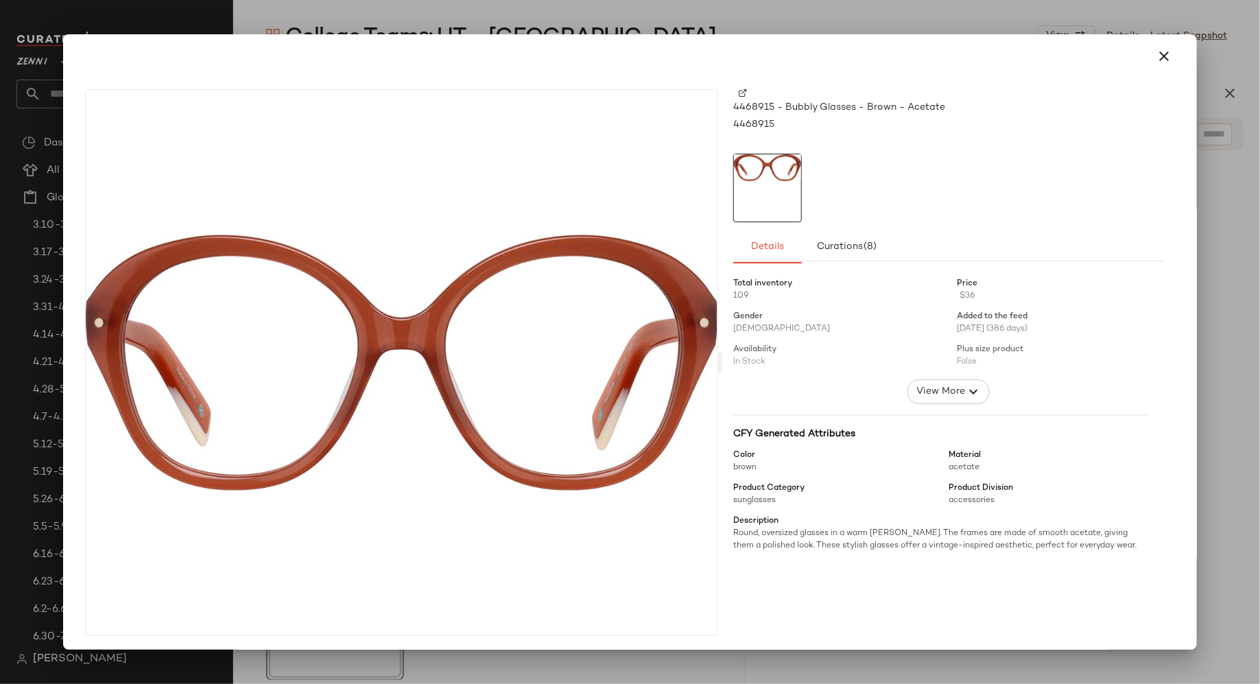
click at [739, 91] on img at bounding box center [743, 93] width 8 height 8
click at [1163, 58] on icon "button" at bounding box center [1164, 56] width 16 height 16
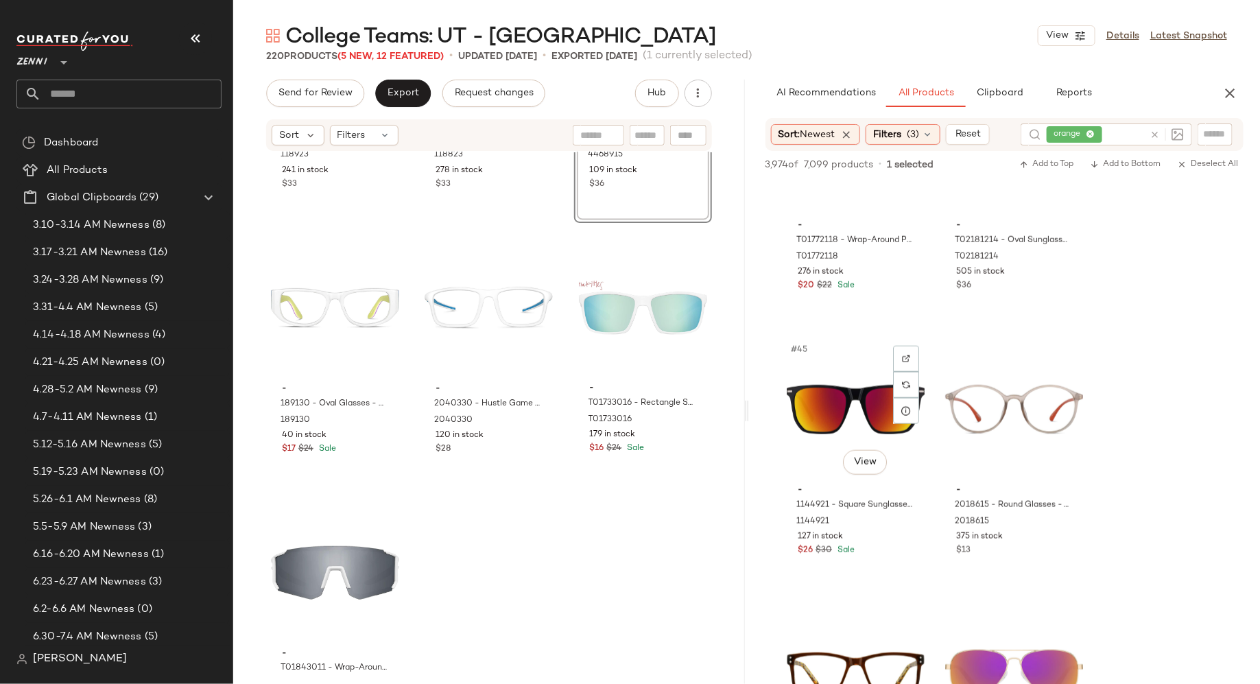
scroll to position [5675, 0]
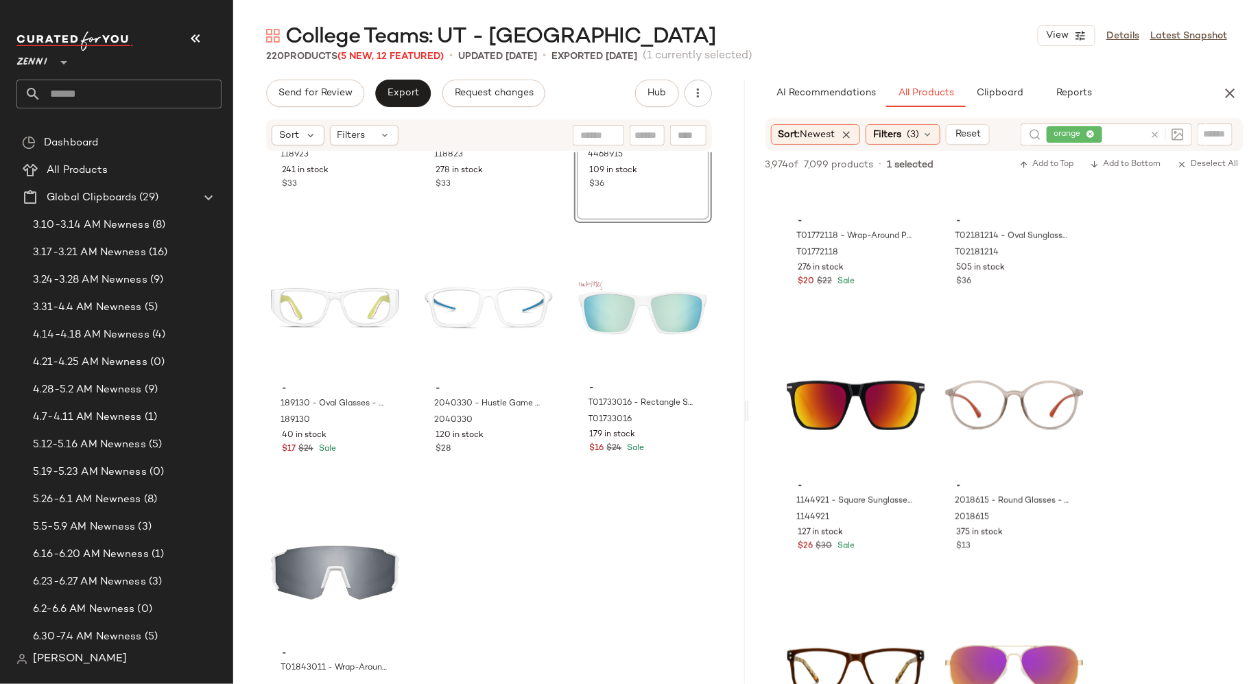
click at [1154, 135] on icon at bounding box center [1155, 135] width 10 height 10
click at [1215, 135] on input "text" at bounding box center [1215, 134] width 24 height 14
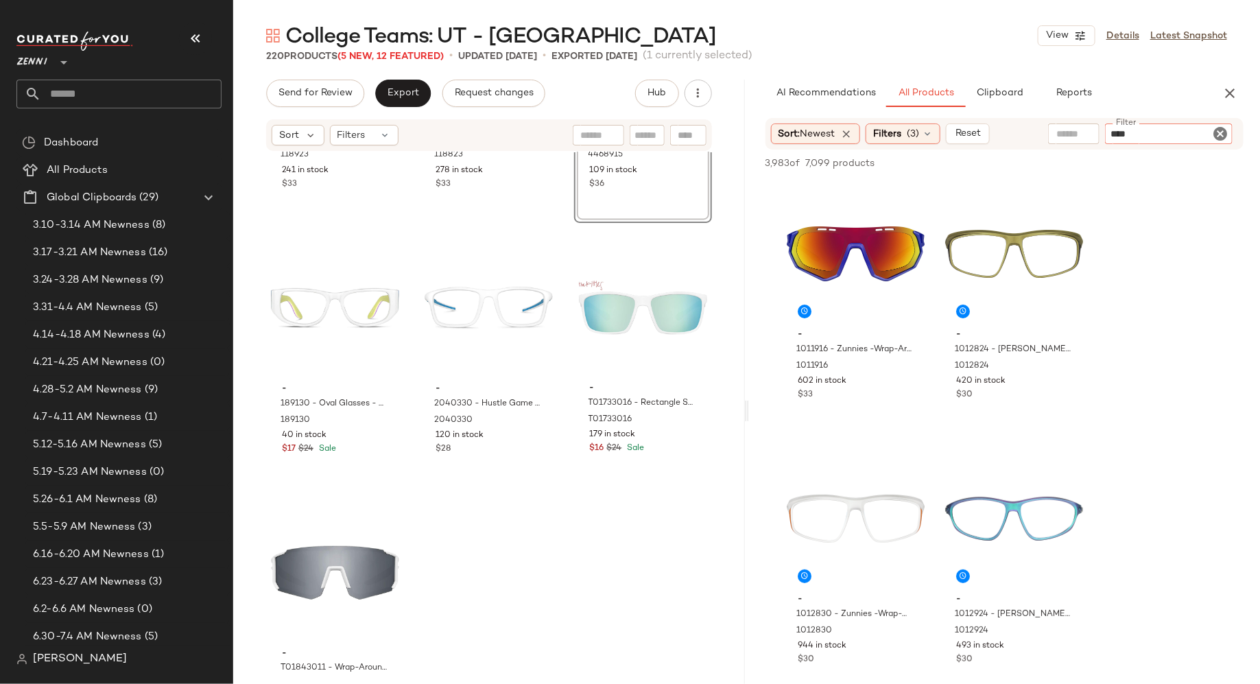
type input "*****"
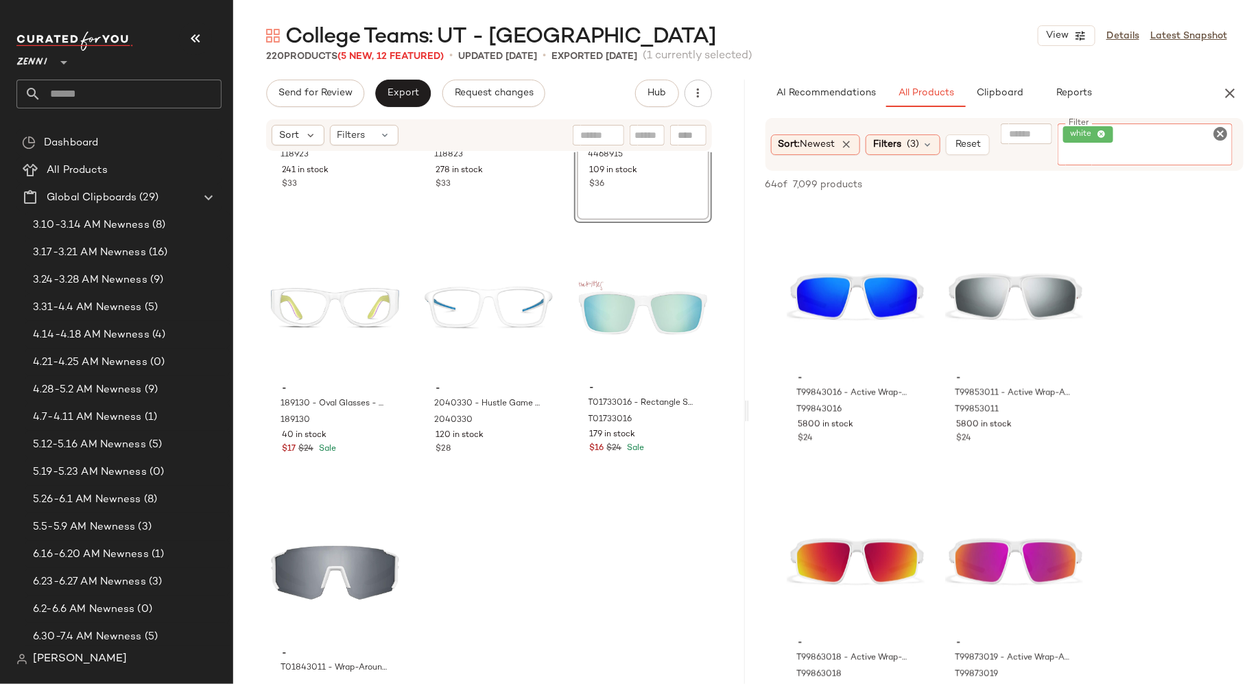
scroll to position [1041, 0]
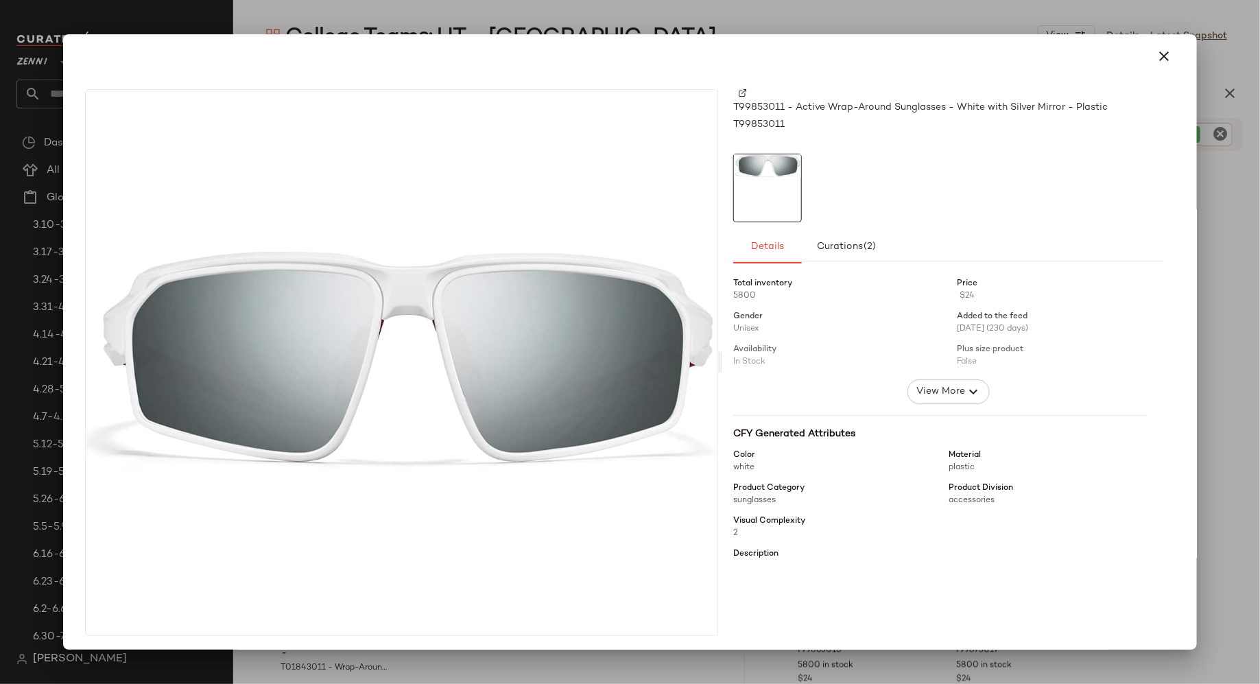
click at [740, 91] on img at bounding box center [743, 93] width 8 height 8
click at [1156, 48] on icon "button" at bounding box center [1164, 56] width 16 height 16
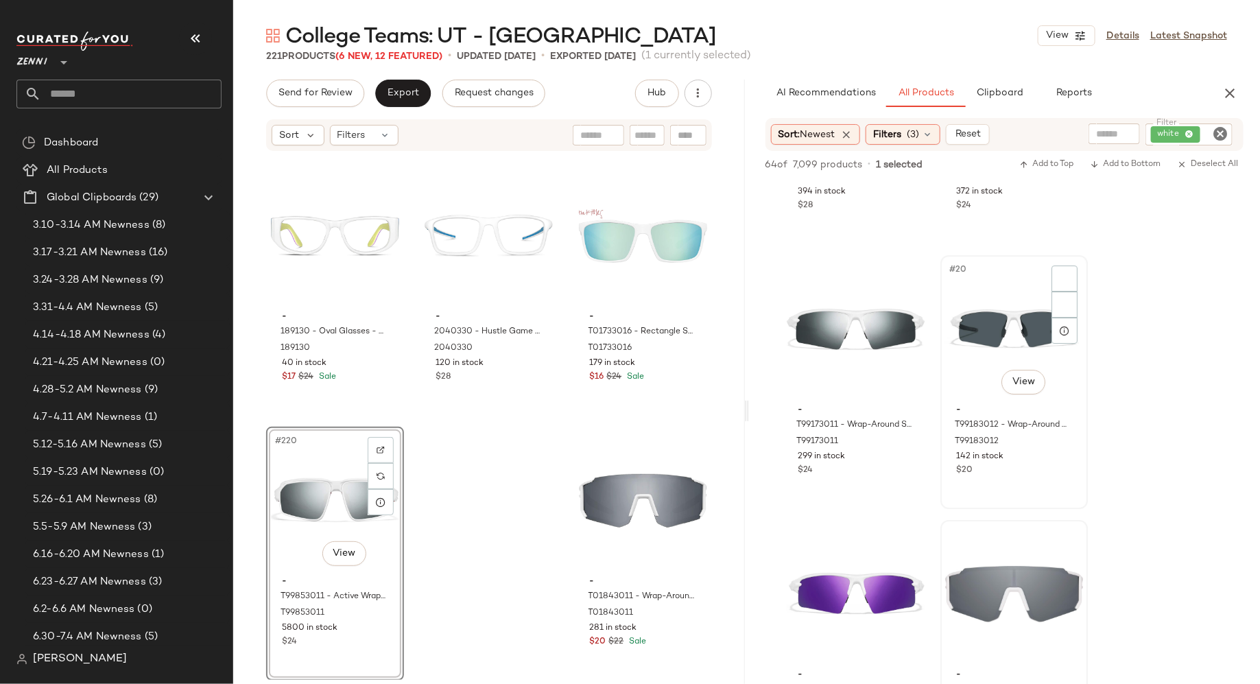
scroll to position [2308, 0]
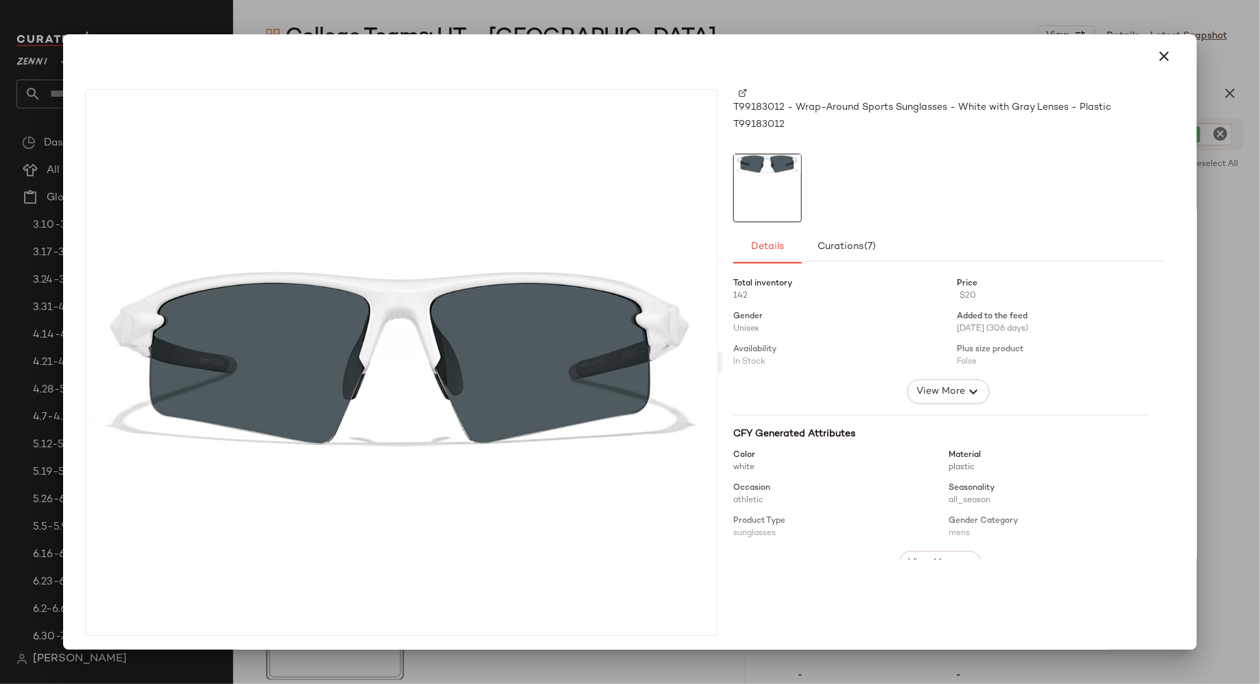
click at [739, 92] on img at bounding box center [743, 93] width 8 height 8
click at [1157, 54] on icon "button" at bounding box center [1164, 56] width 16 height 16
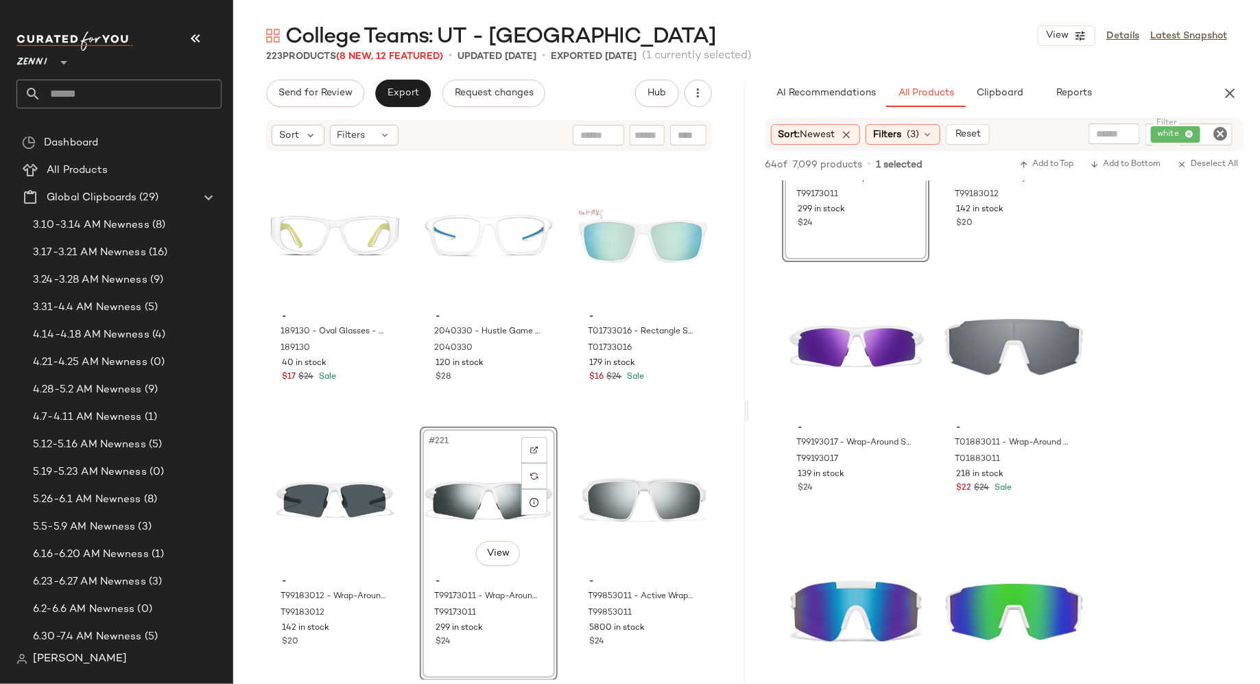
scroll to position [19334, 0]
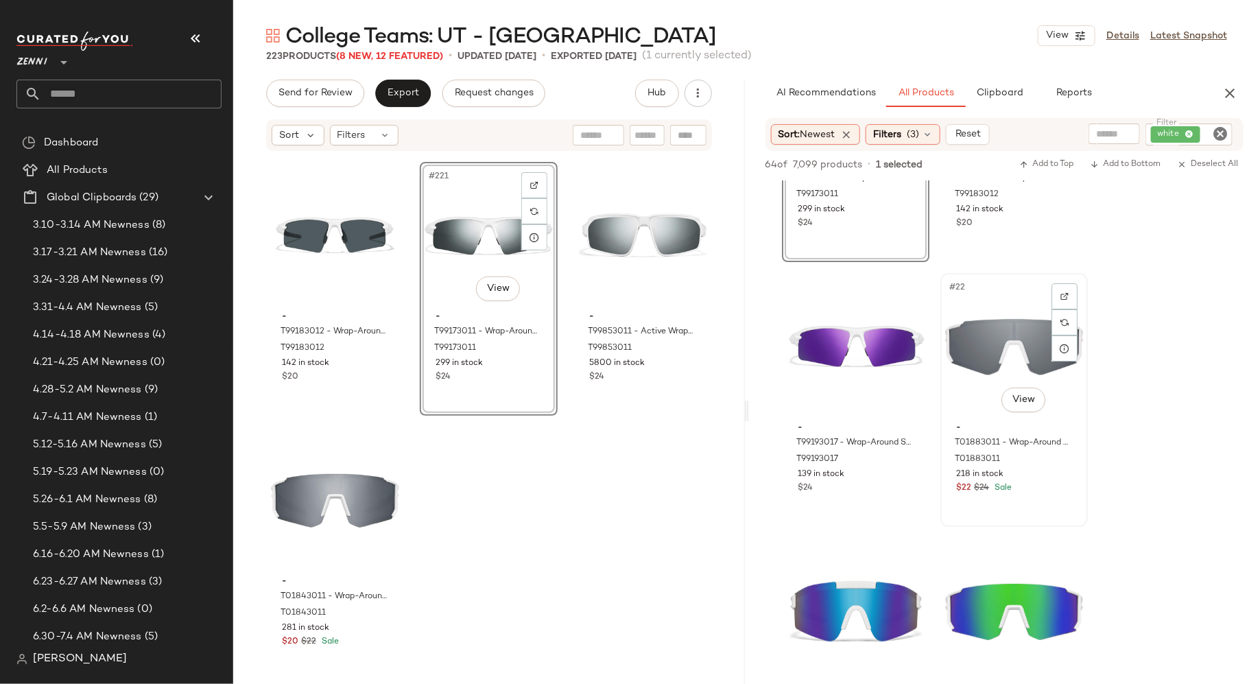
click at [990, 355] on div "#22 View" at bounding box center [1014, 347] width 138 height 139
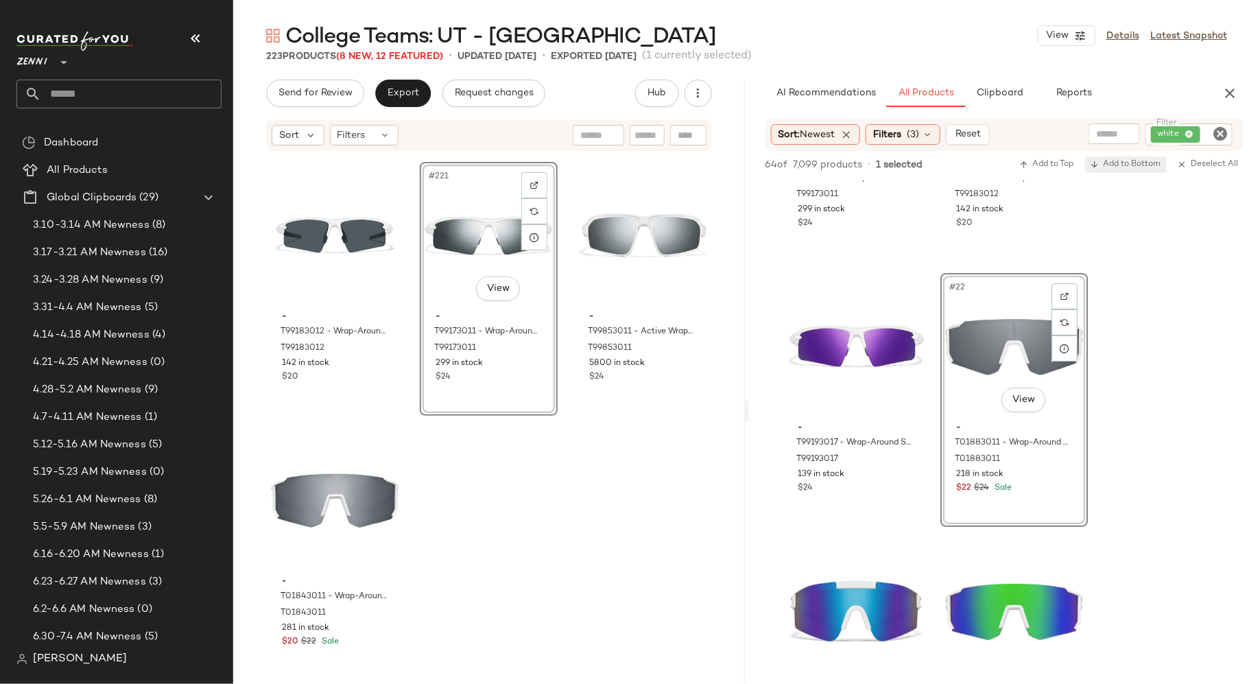
click at [1133, 165] on span "Add to Bottom" at bounding box center [1126, 165] width 71 height 10
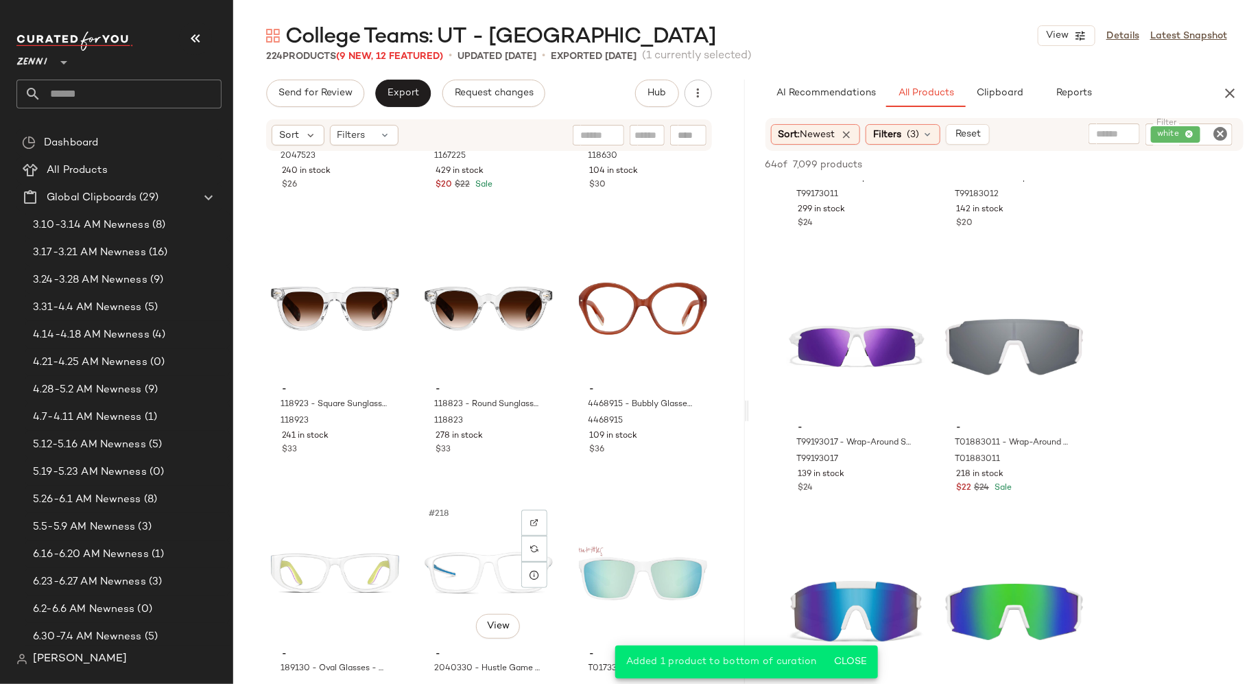
scroll to position [18733, 0]
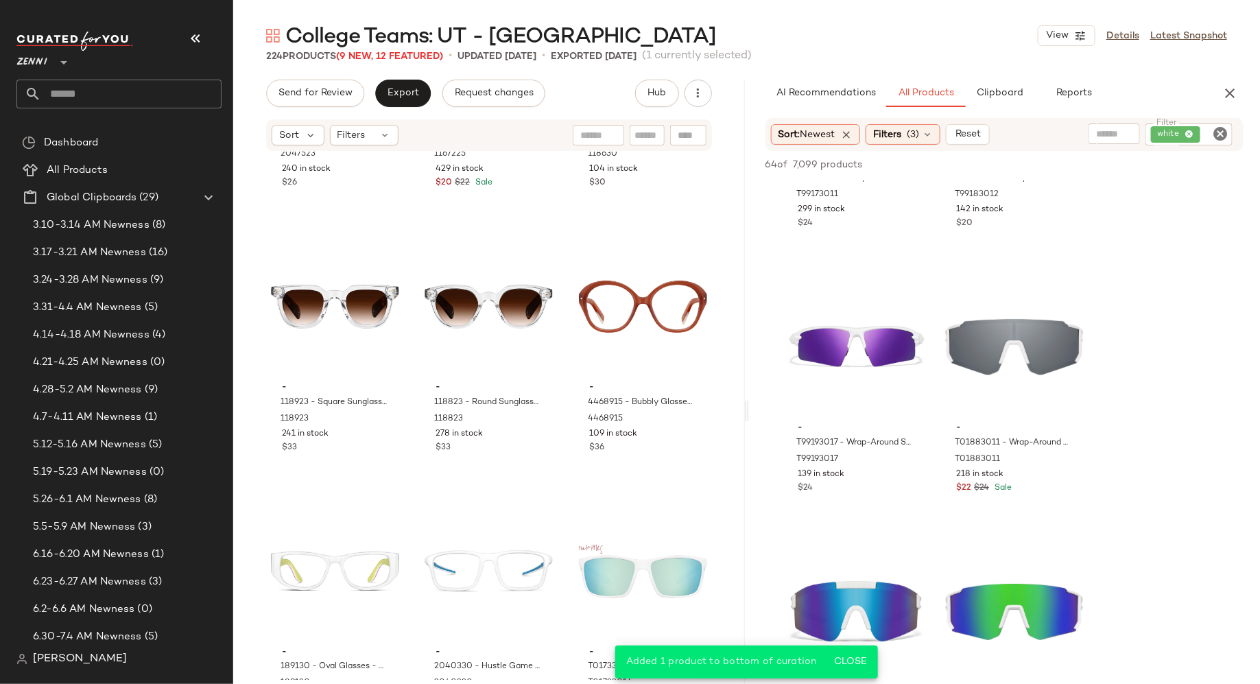
click at [1220, 131] on icon "Clear Filter" at bounding box center [1220, 134] width 16 height 16
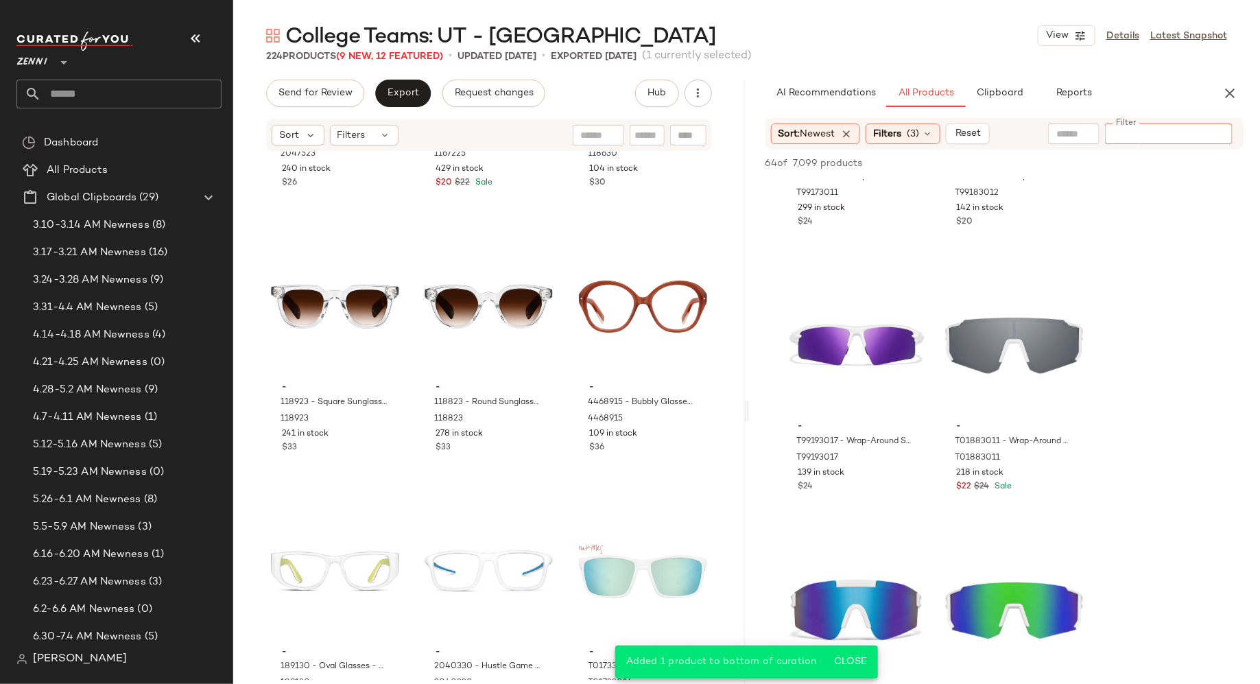
click at [1171, 131] on input "Filter" at bounding box center [1169, 134] width 117 height 14
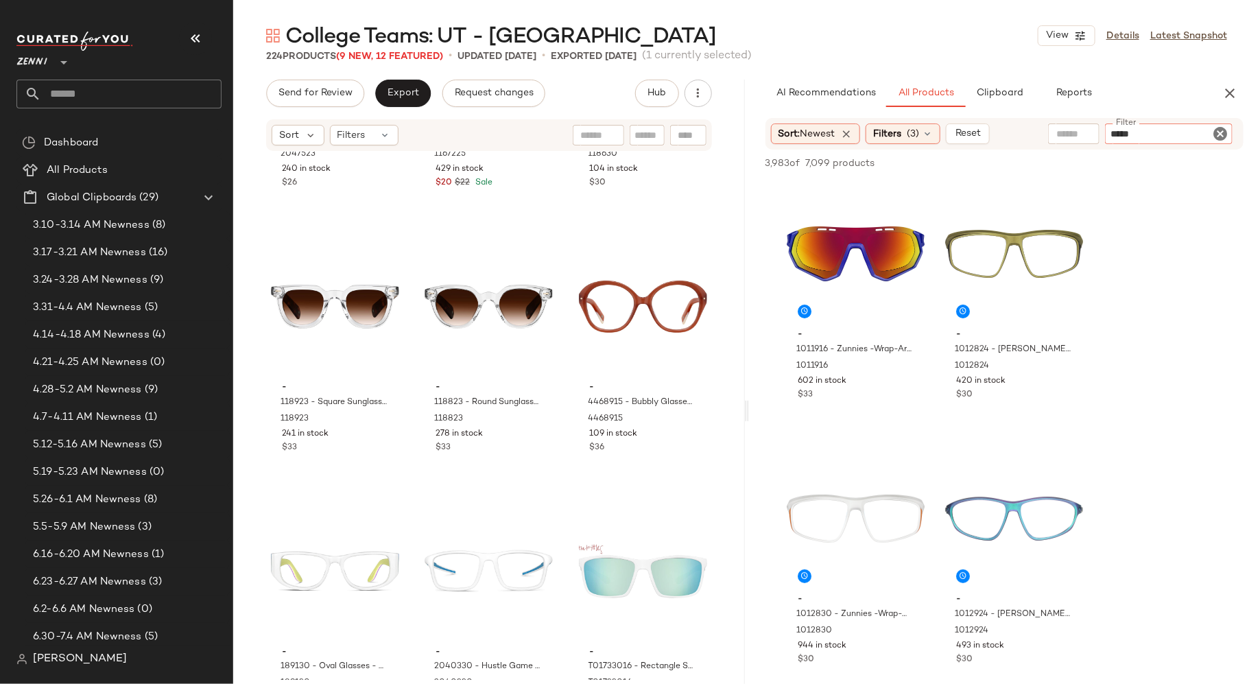
type input "******"
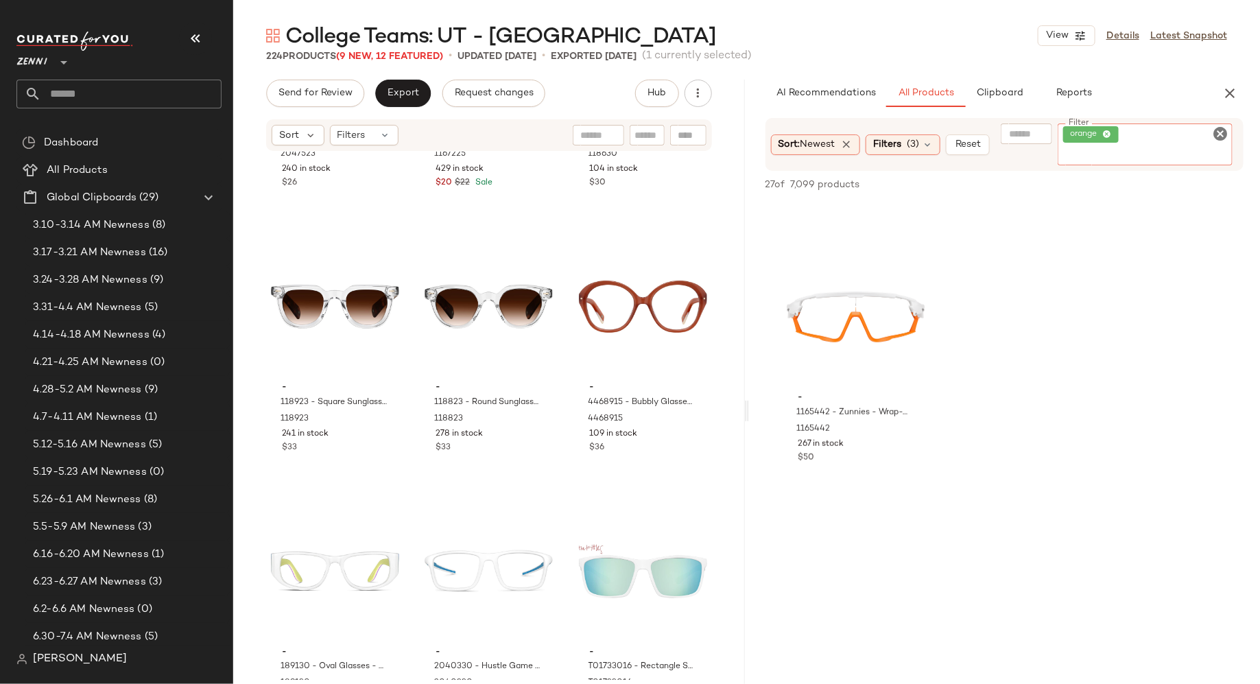
scroll to position [494, 0]
click at [662, 93] on span "Hub" at bounding box center [656, 93] width 19 height 11
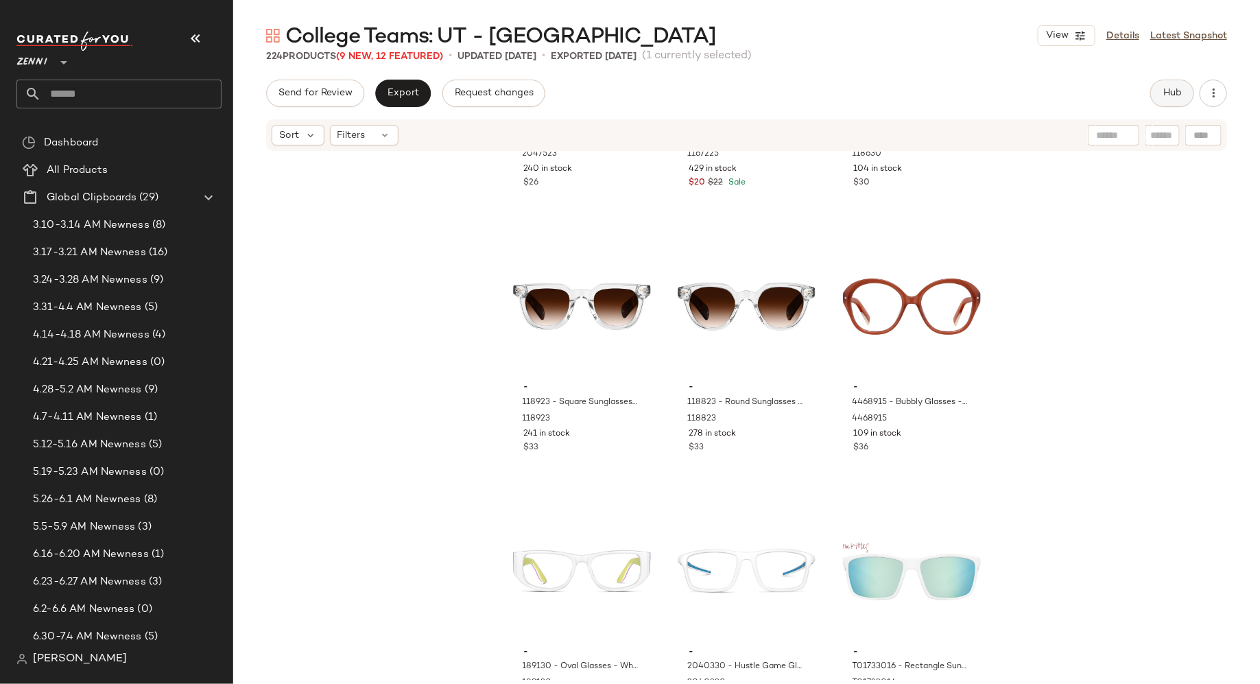
click at [1161, 99] on button "Hub" at bounding box center [1172, 93] width 44 height 27
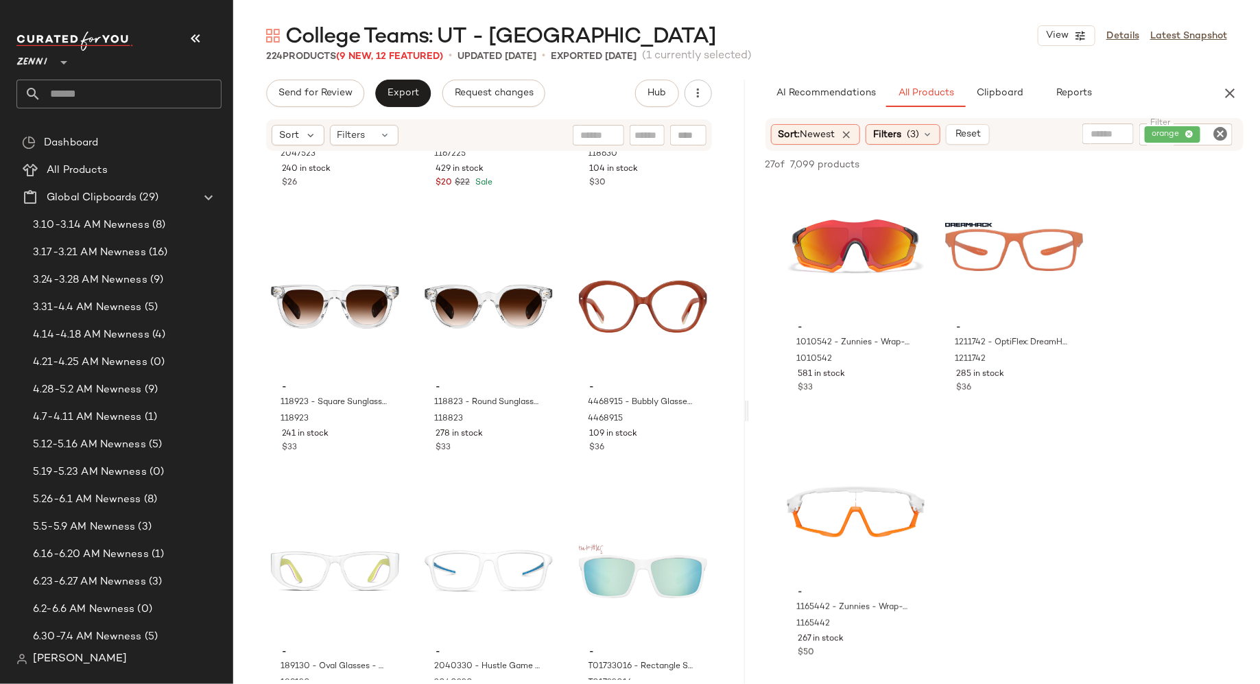
scroll to position [544, 0]
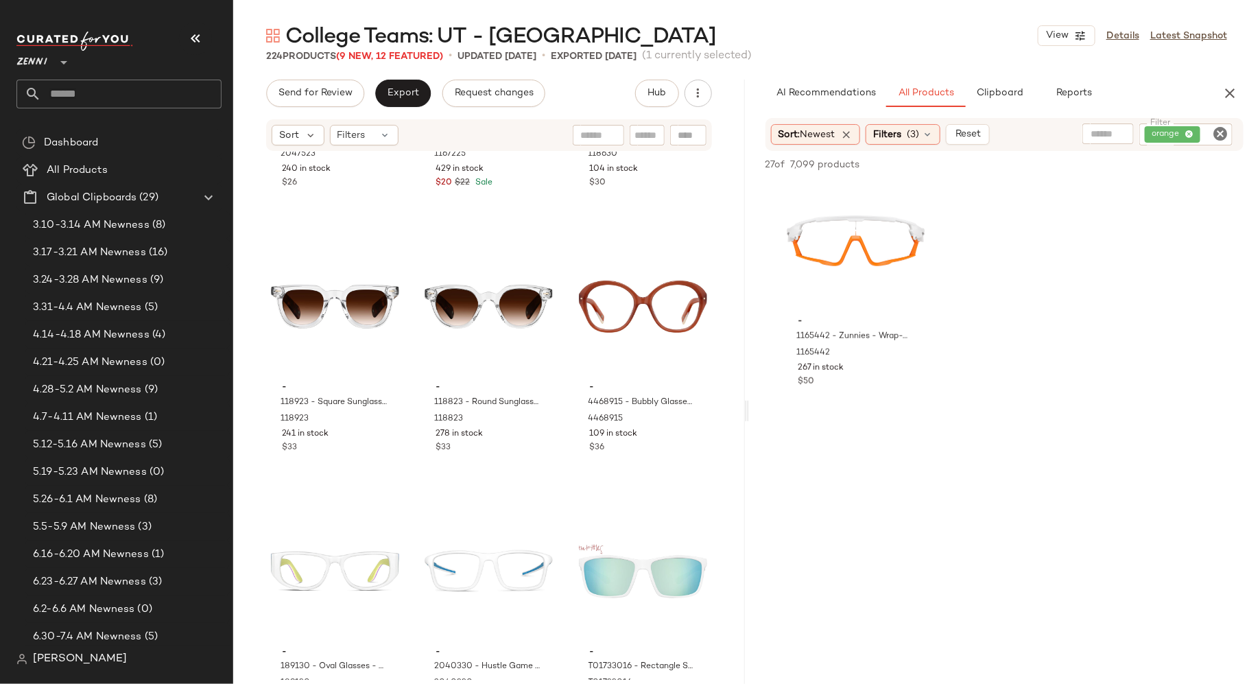
click at [1221, 128] on icon "Clear Filter" at bounding box center [1220, 134] width 16 height 16
click at [1068, 135] on input "text" at bounding box center [1073, 134] width 35 height 14
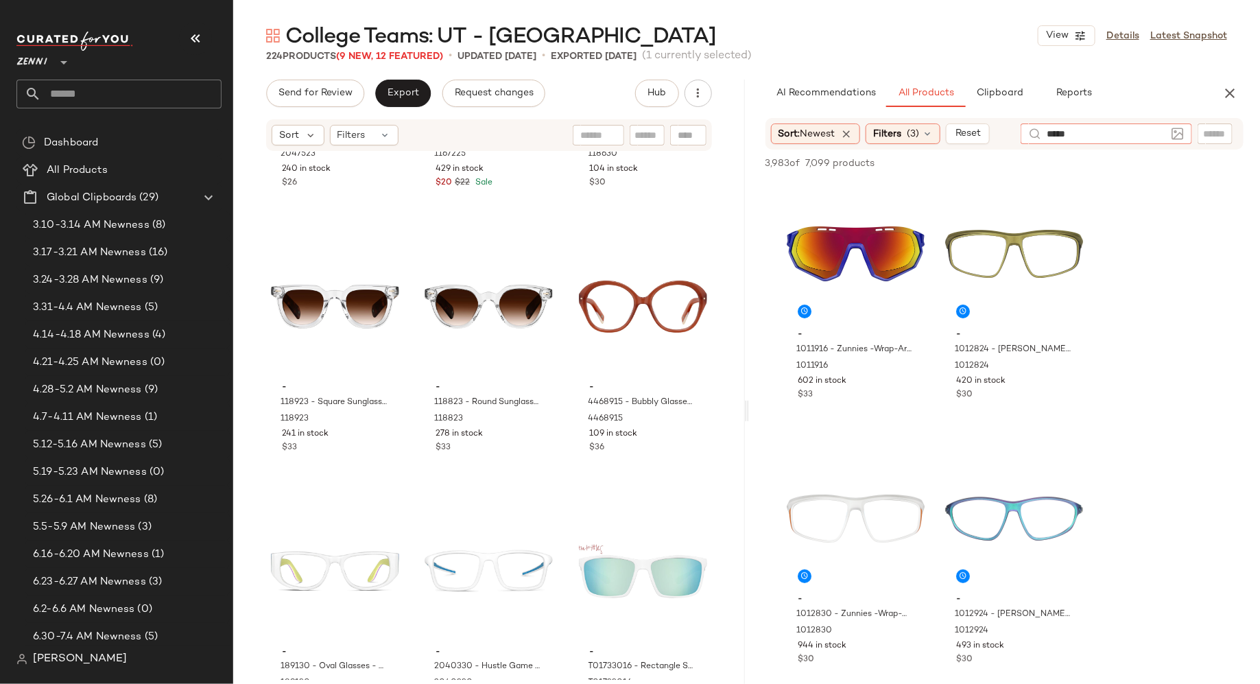
type input "******"
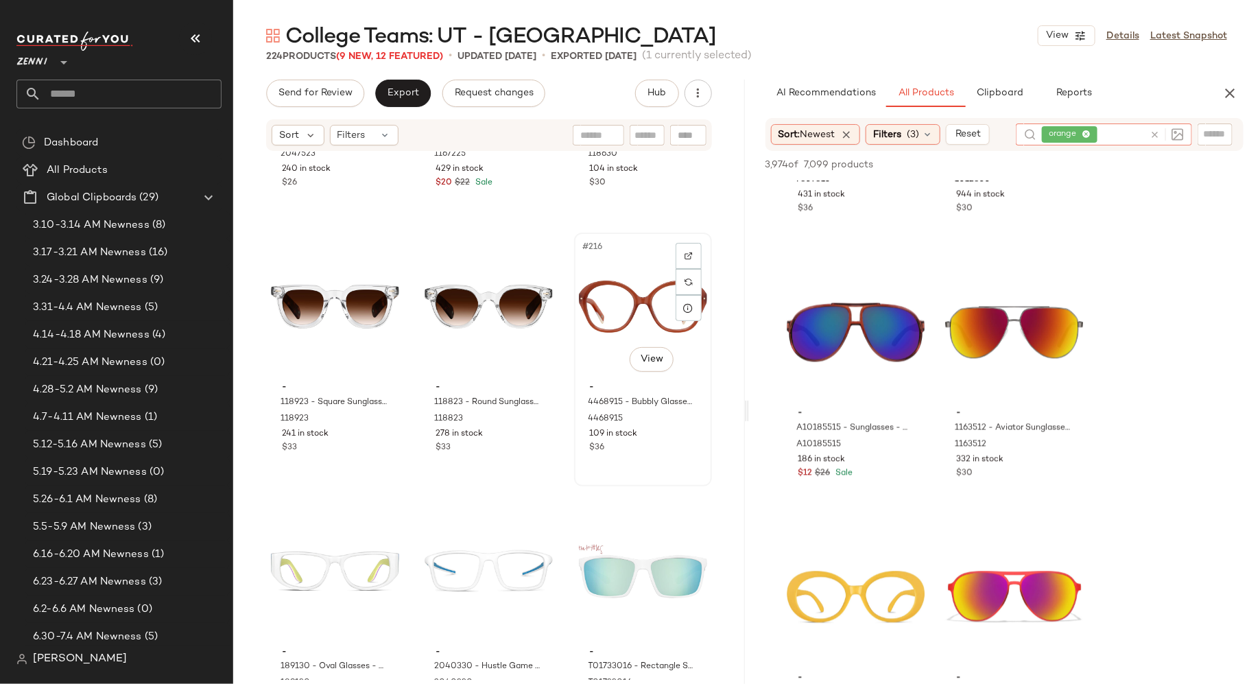
scroll to position [19334, 0]
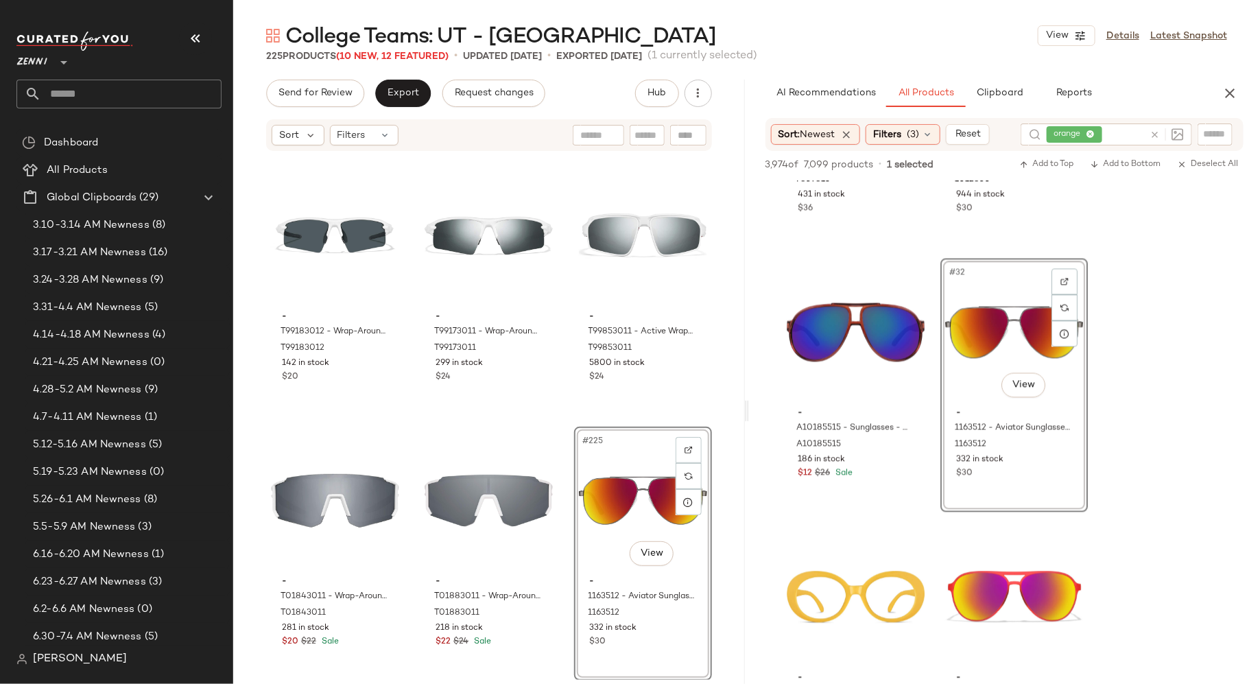
drag, startPoint x: 983, startPoint y: 344, endPoint x: 1063, endPoint y: 1, distance: 352.3
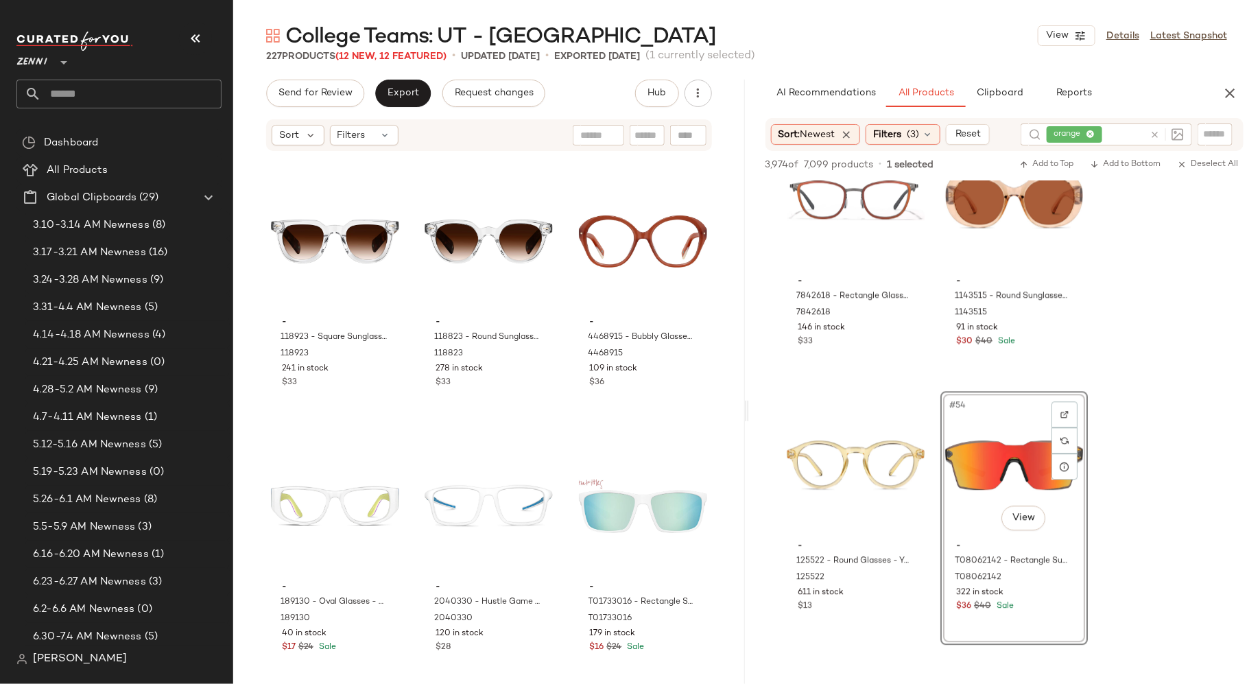
scroll to position [18798, 0]
click at [1159, 131] on icon at bounding box center [1155, 135] width 10 height 10
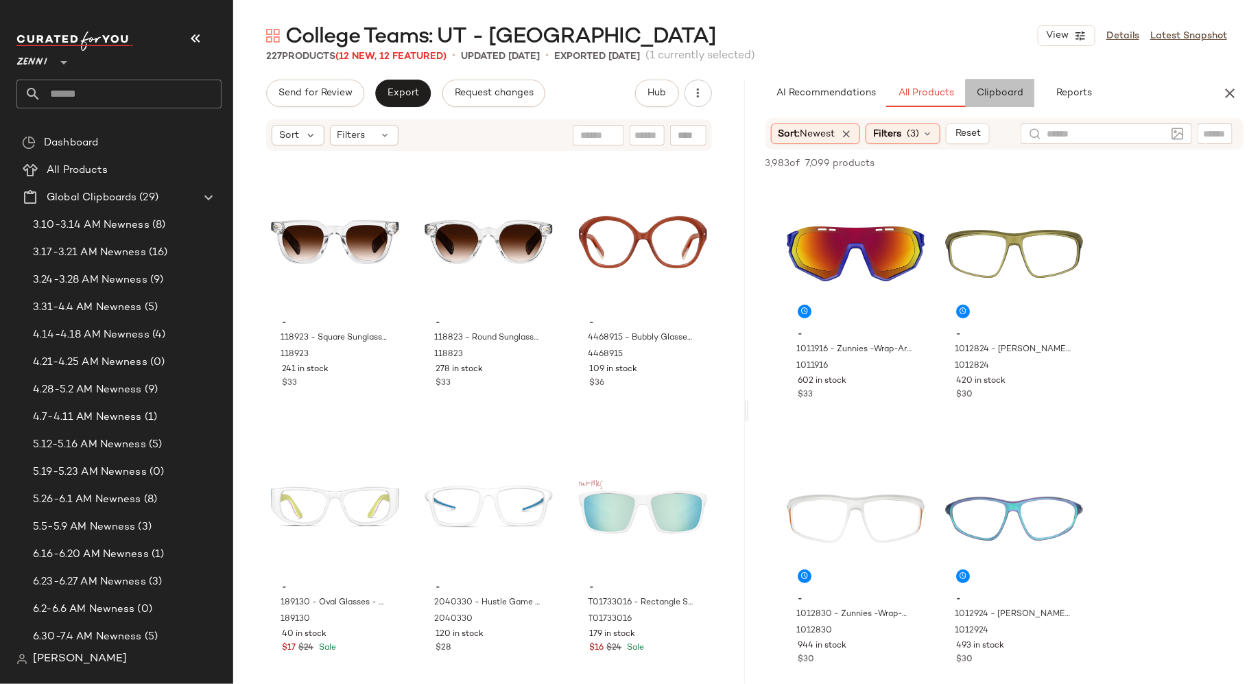
click at [985, 89] on span "Clipboard" at bounding box center [999, 93] width 47 height 11
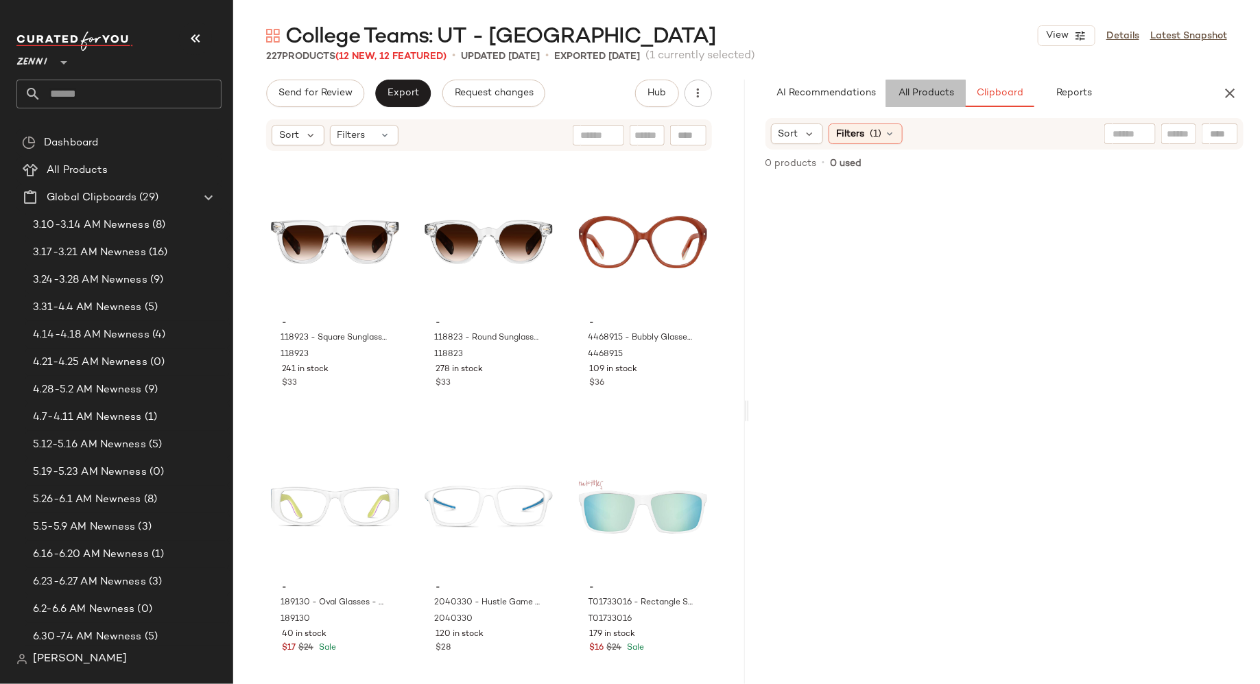
click at [924, 90] on span "All Products" at bounding box center [925, 93] width 56 height 11
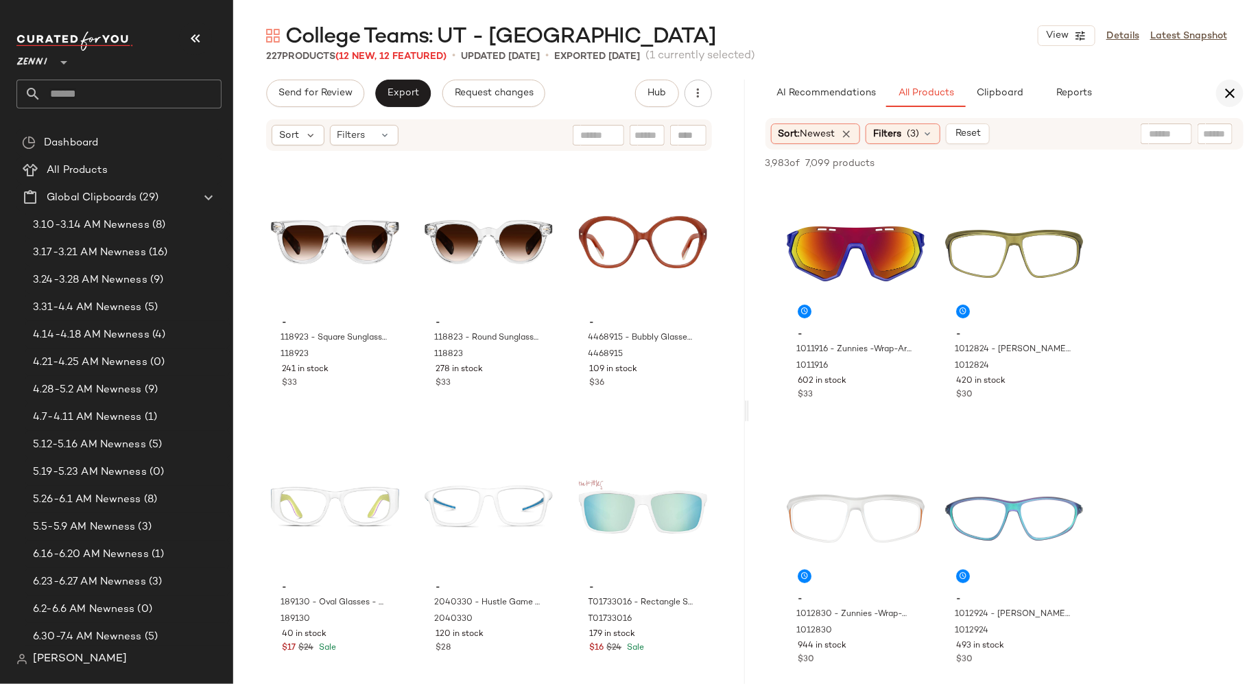
click at [1234, 94] on icon "button" at bounding box center [1230, 93] width 16 height 16
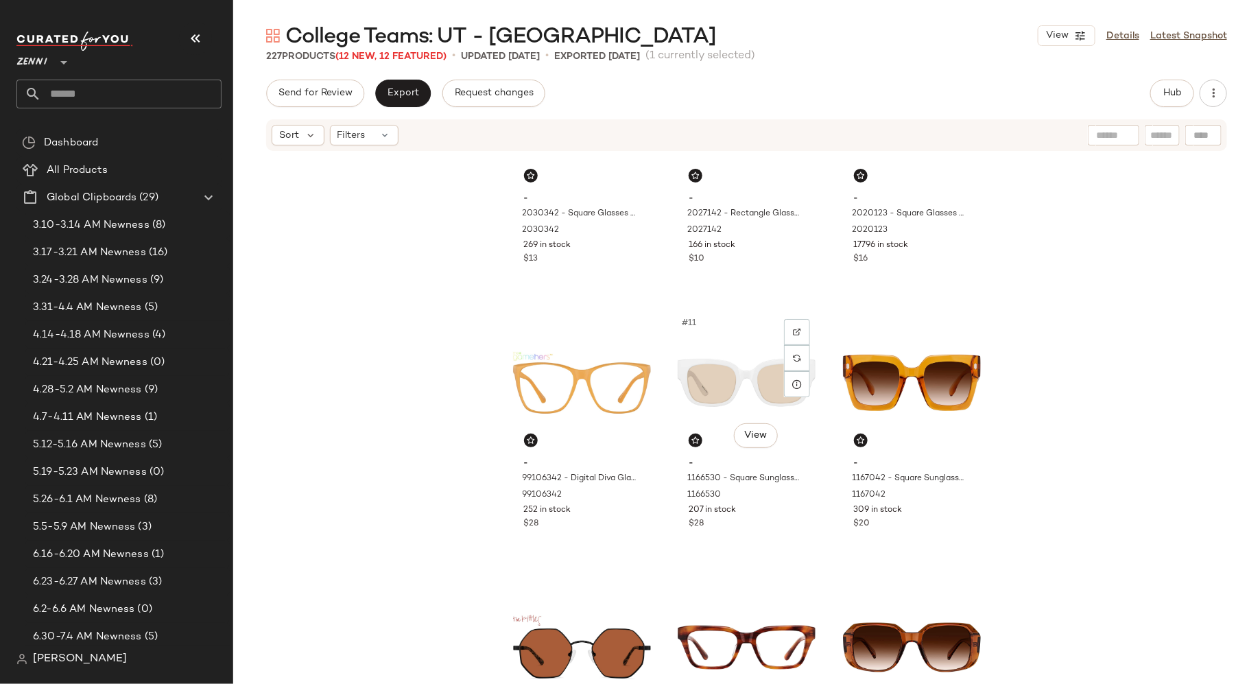
scroll to position [663, 0]
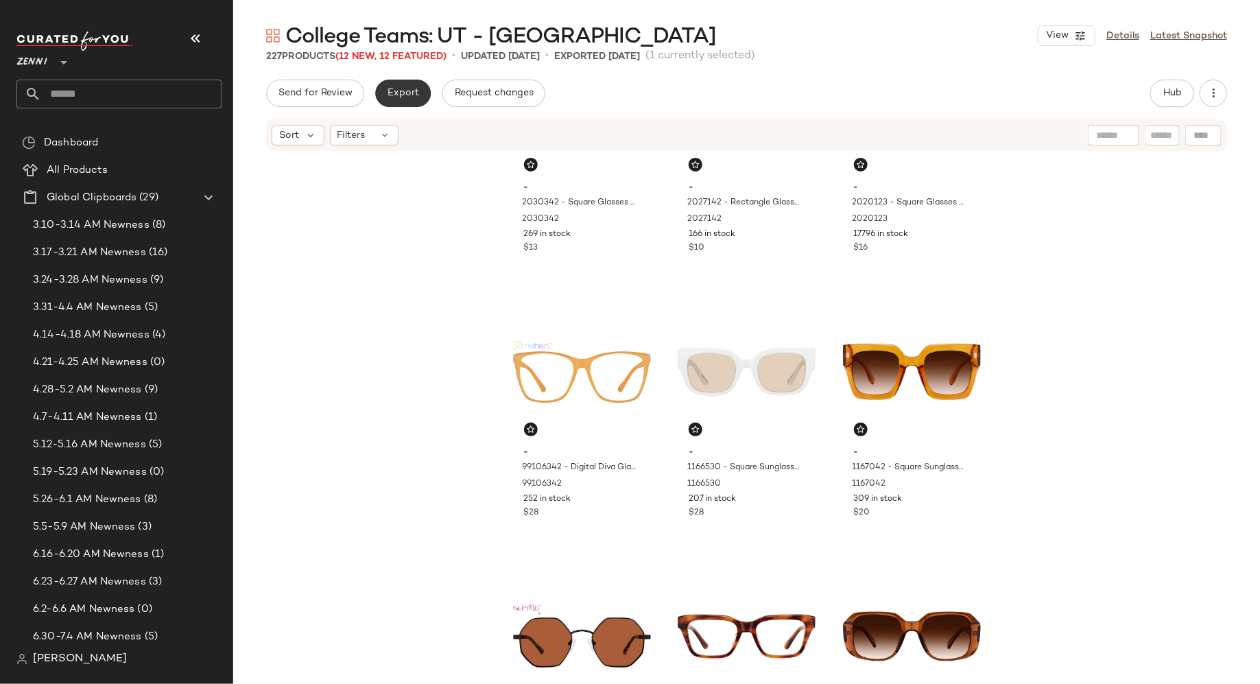
click at [412, 91] on span "Export" at bounding box center [403, 93] width 32 height 11
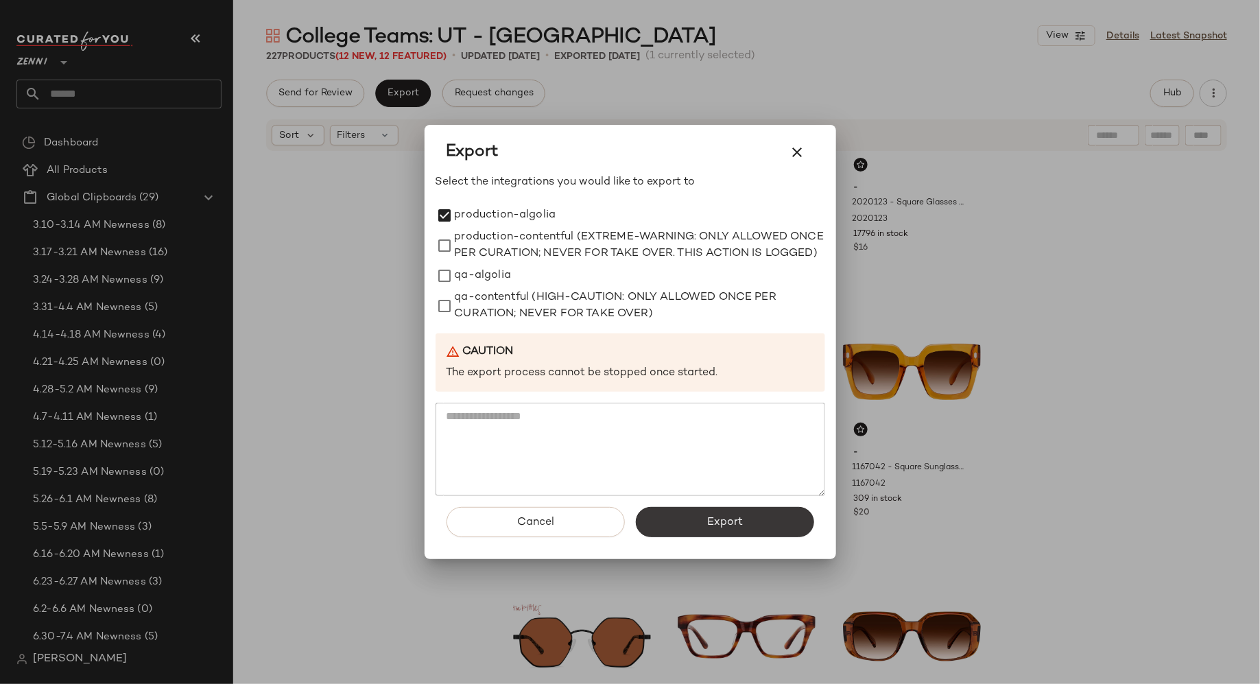
click at [691, 530] on button "Export" at bounding box center [725, 522] width 178 height 30
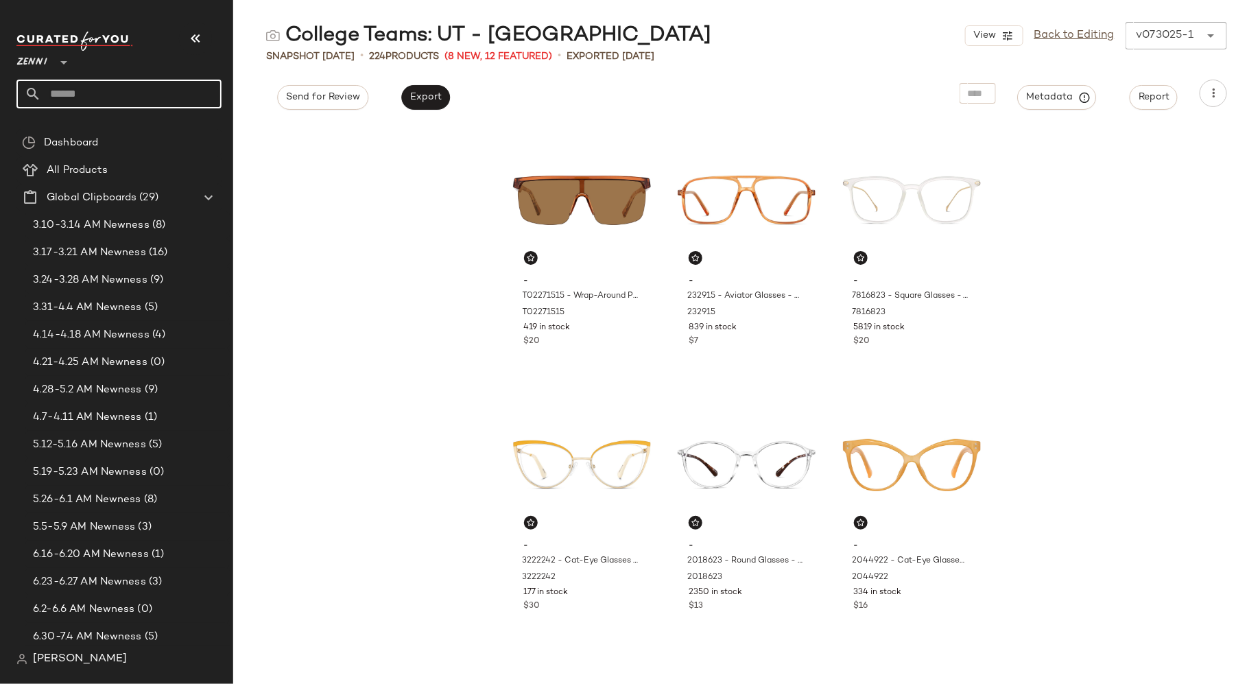
click at [170, 84] on input "text" at bounding box center [131, 94] width 180 height 29
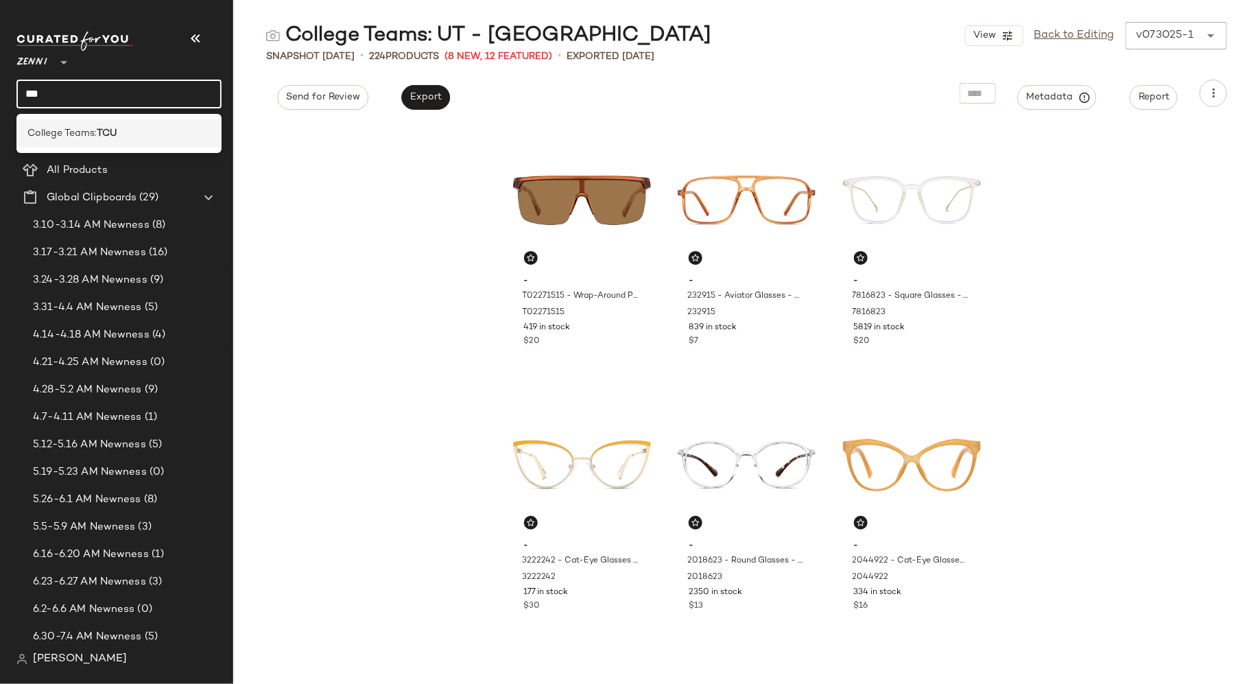
type input "***"
click at [189, 134] on div "College Teams: TCU" at bounding box center [118, 133] width 183 height 14
